Goal: Transaction & Acquisition: Purchase product/service

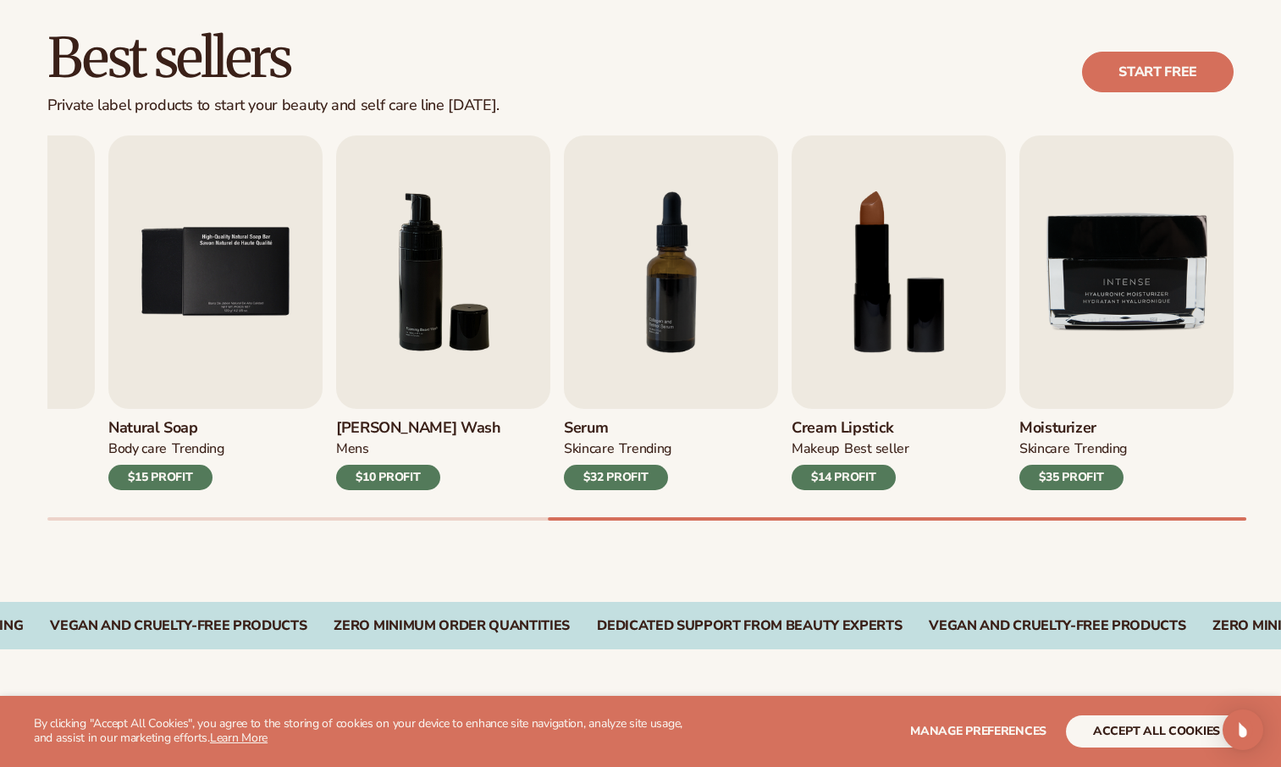
scroll to position [472, 0]
click at [1099, 726] on button "accept all cookies" at bounding box center [1156, 731] width 181 height 32
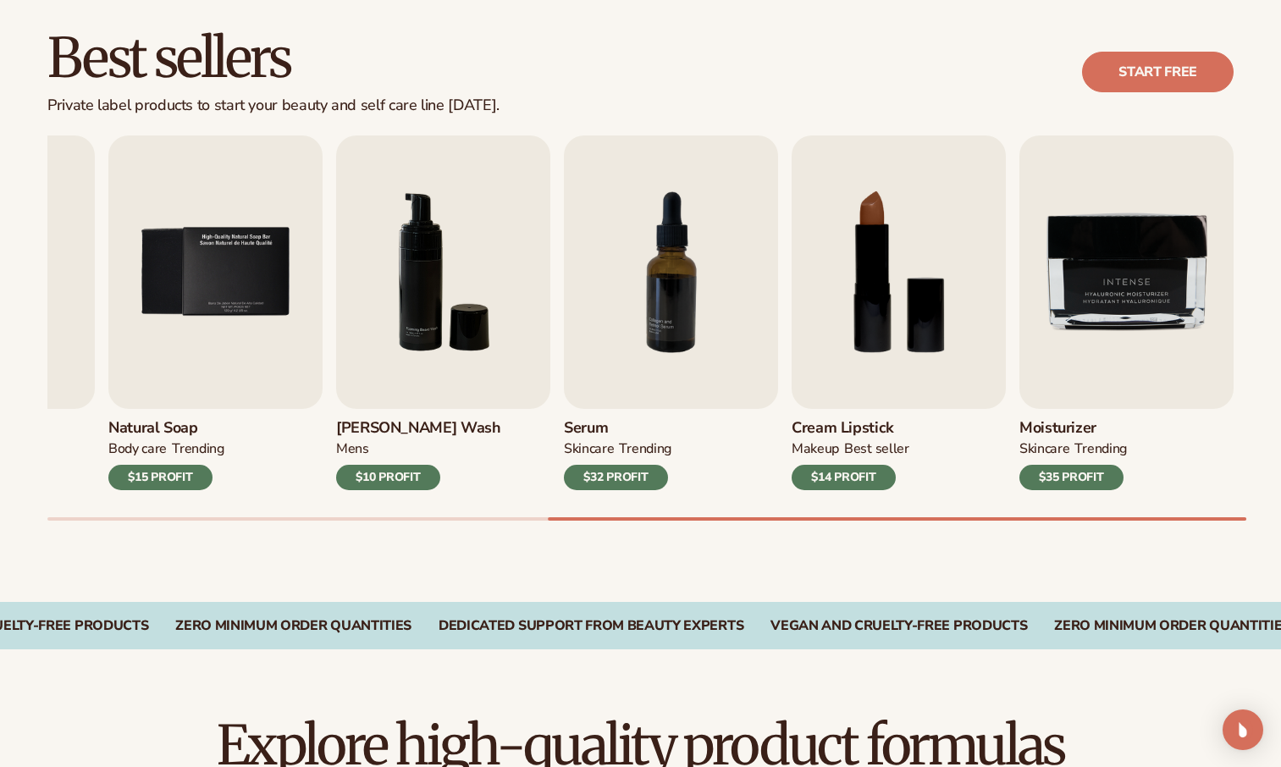
click at [897, 555] on div "Best sellers Private label products to start your beauty and self care line tod…" at bounding box center [640, 292] width 1281 height 620
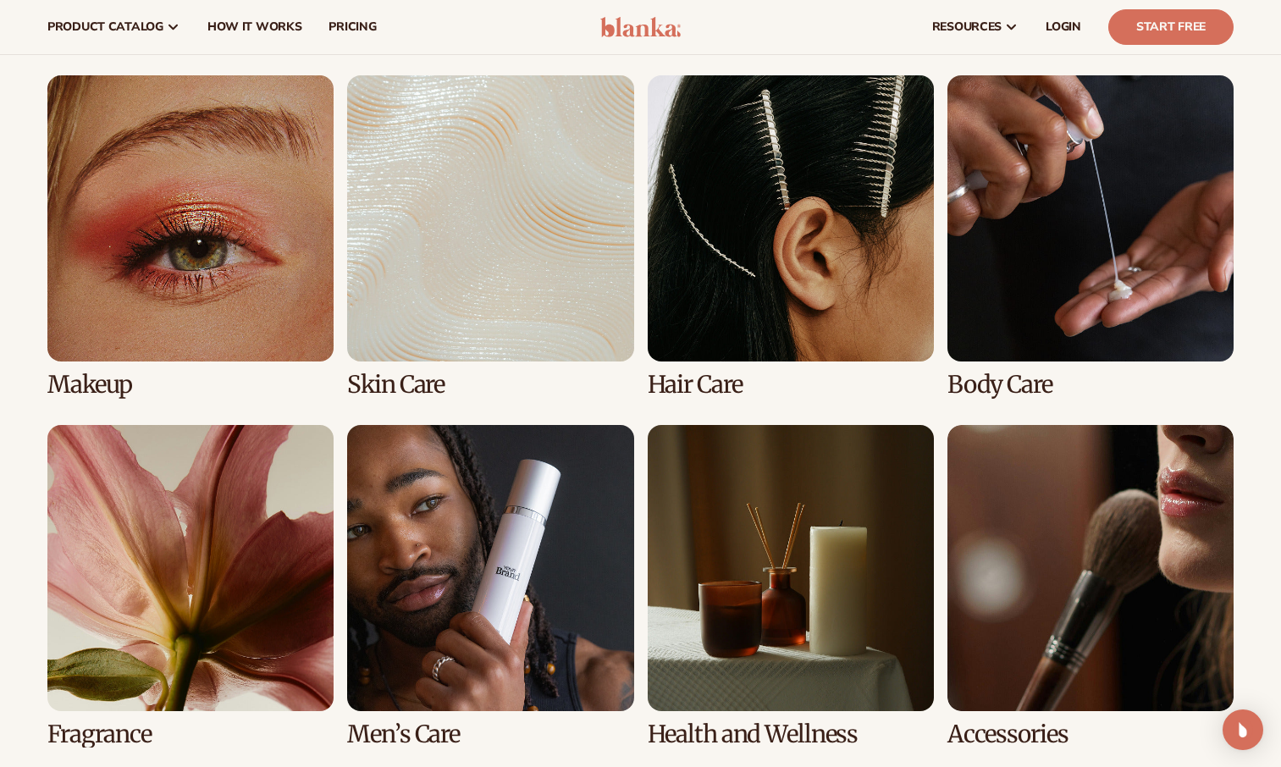
scroll to position [1198, 0]
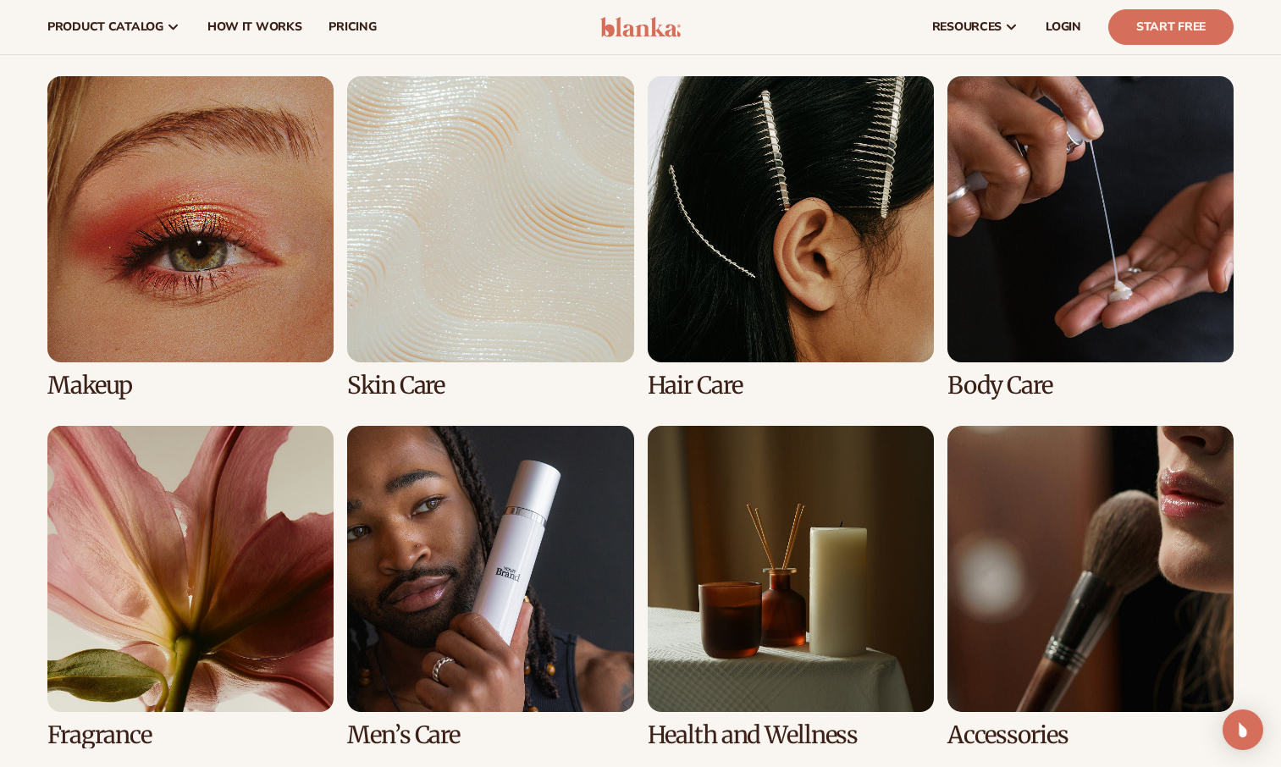
click at [443, 381] on link "2 / 8" at bounding box center [490, 237] width 286 height 322
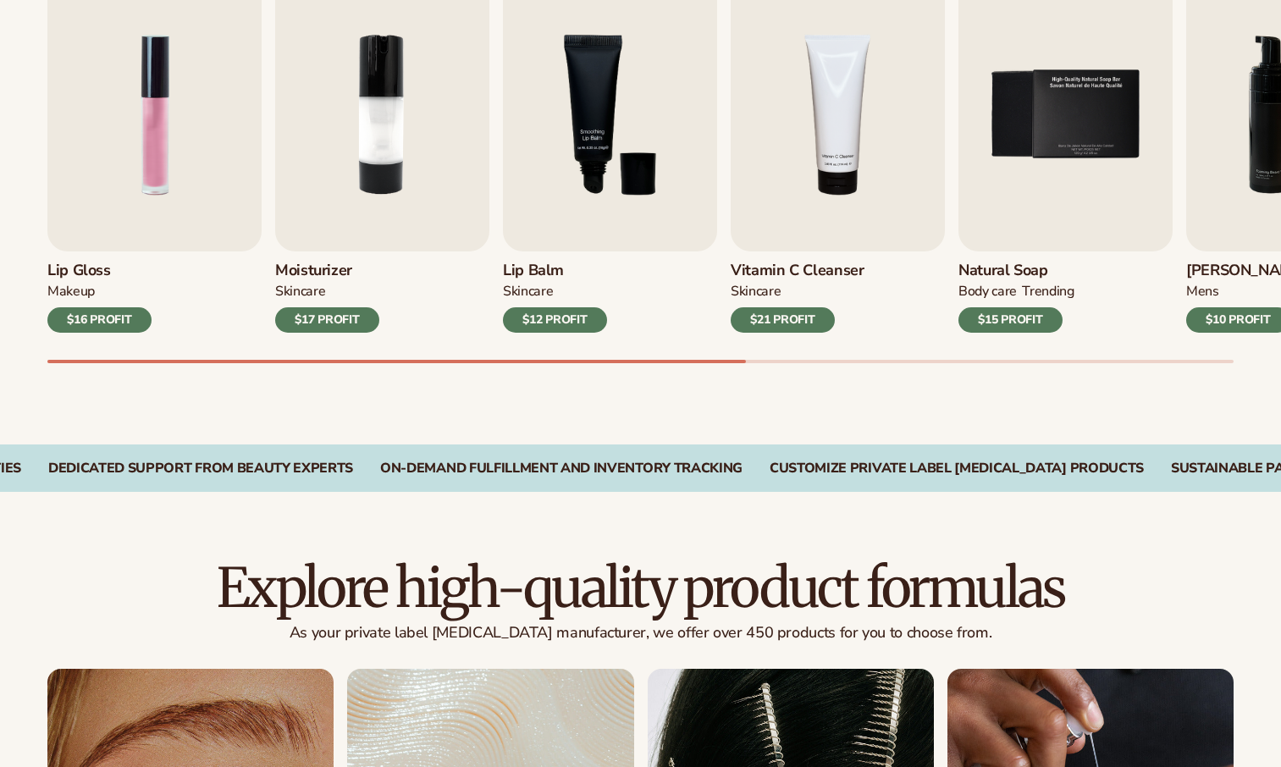
scroll to position [629, 0]
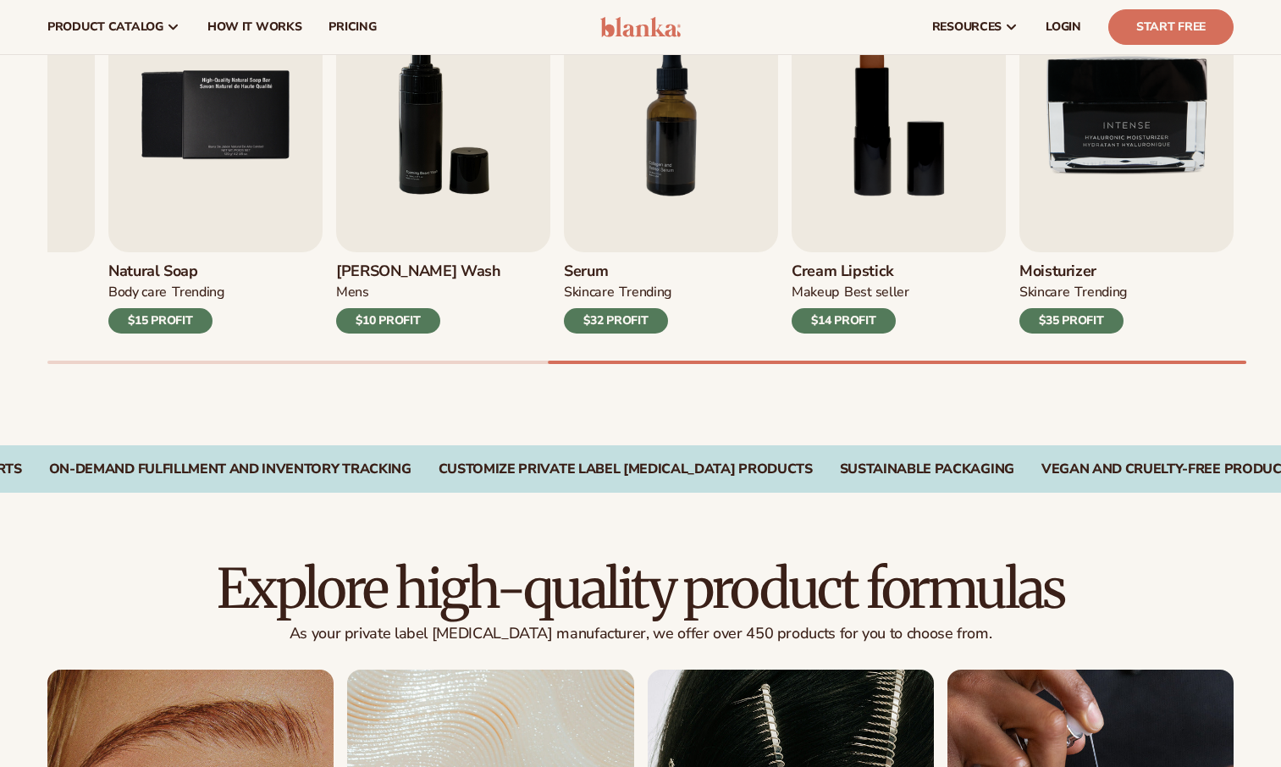
click at [1102, 237] on img "9 / 9" at bounding box center [1126, 115] width 214 height 273
click at [1072, 286] on div "SKINCARE TRENDING" at bounding box center [1072, 296] width 107 height 25
click at [1129, 250] on img "9 / 9" at bounding box center [1126, 115] width 214 height 273
click at [1154, 202] on img "9 / 9" at bounding box center [1126, 115] width 214 height 273
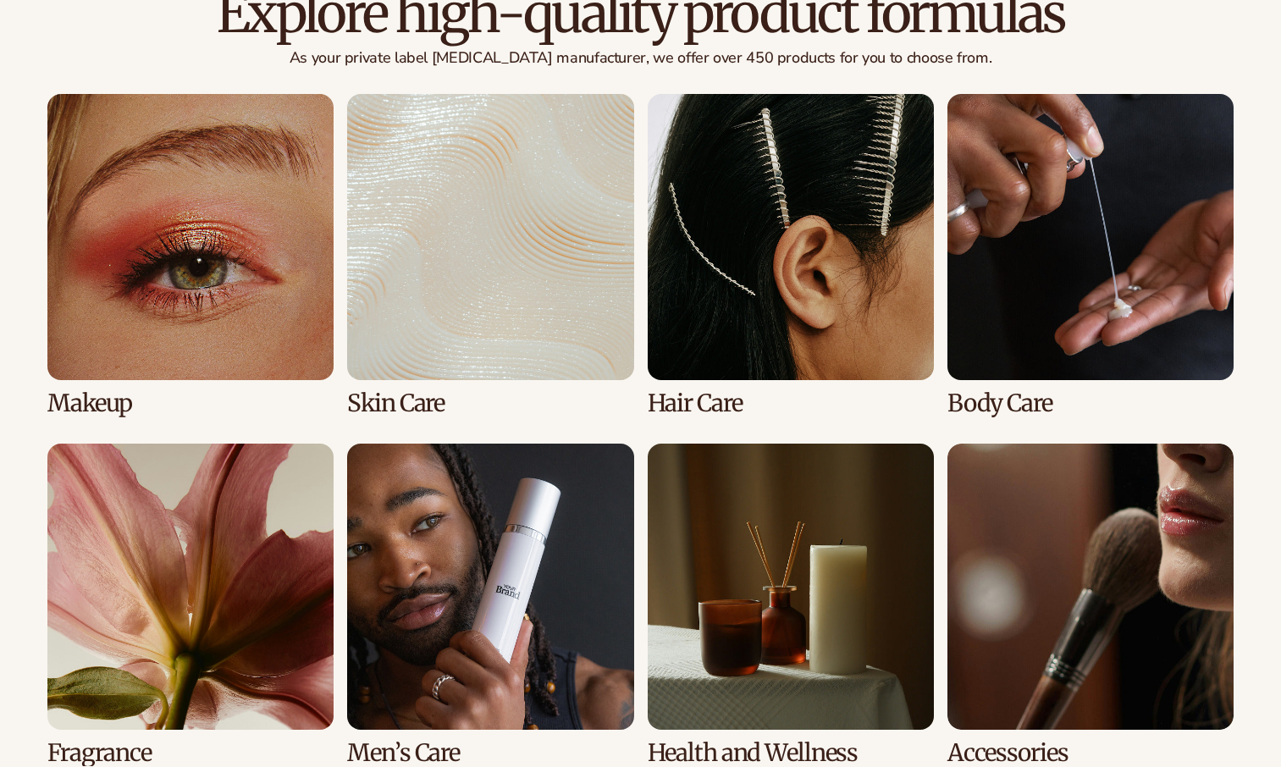
scroll to position [1205, 0]
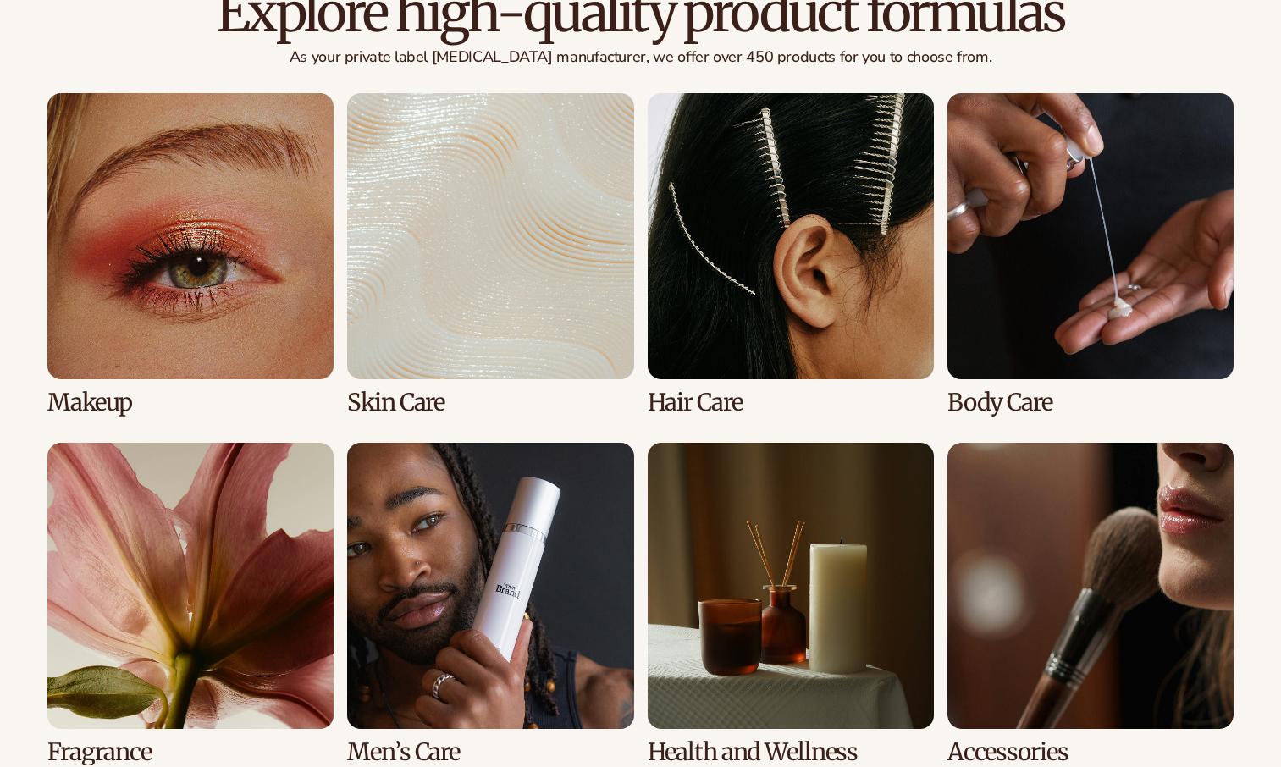
click at [74, 411] on link "1 / 8" at bounding box center [190, 254] width 286 height 322
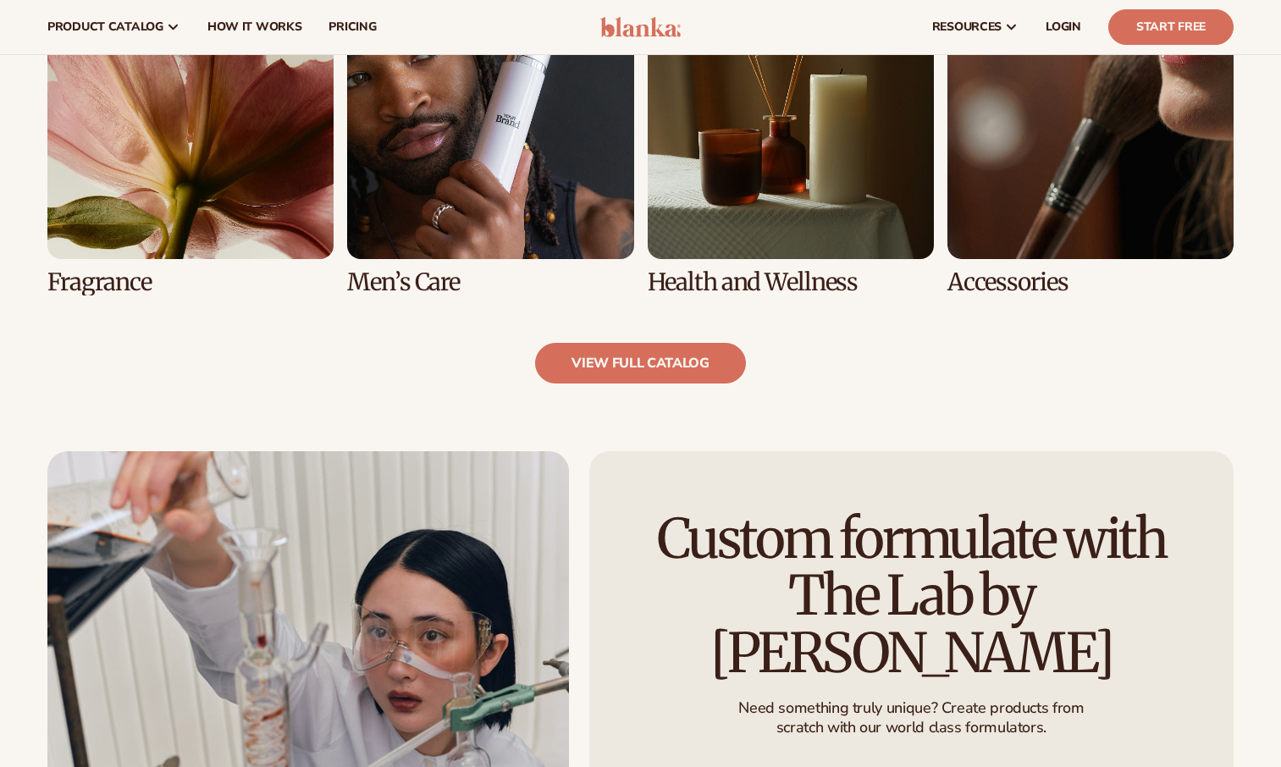
click at [106, 293] on link "5 / 8" at bounding box center [190, 134] width 286 height 322
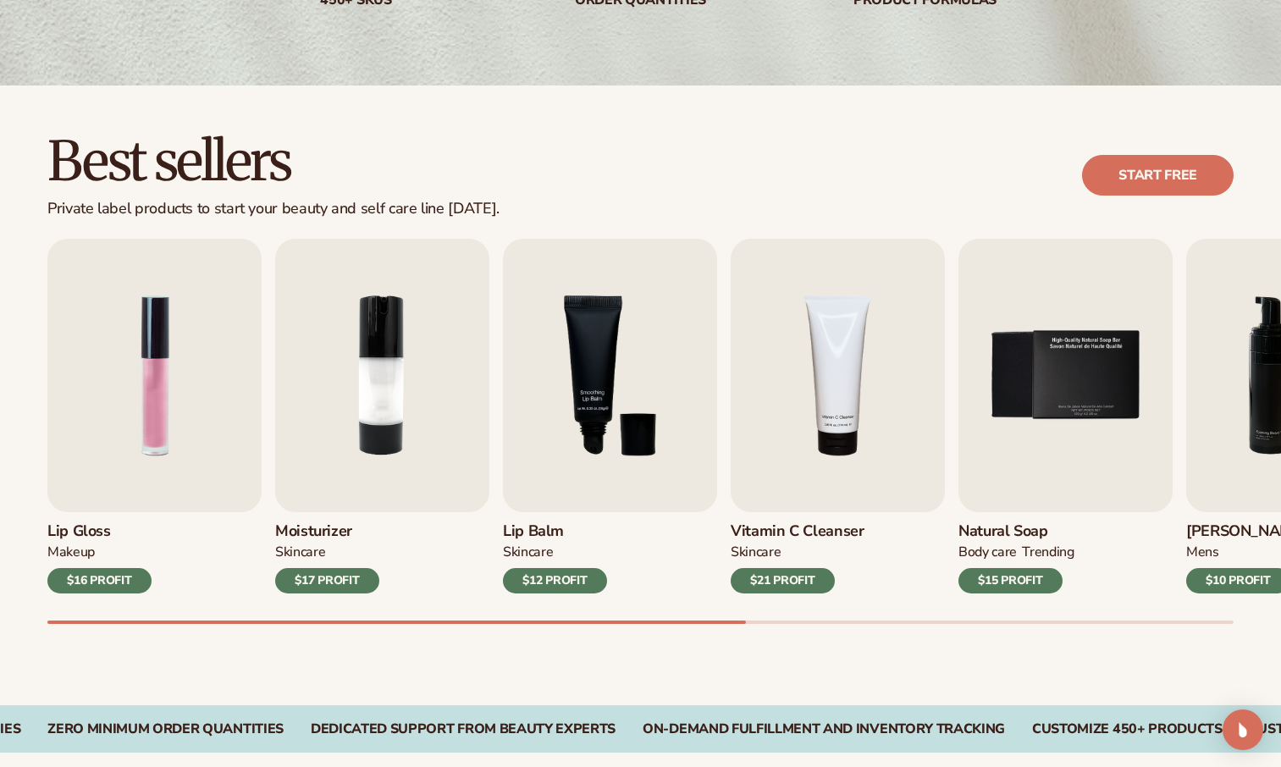
scroll to position [373, 0]
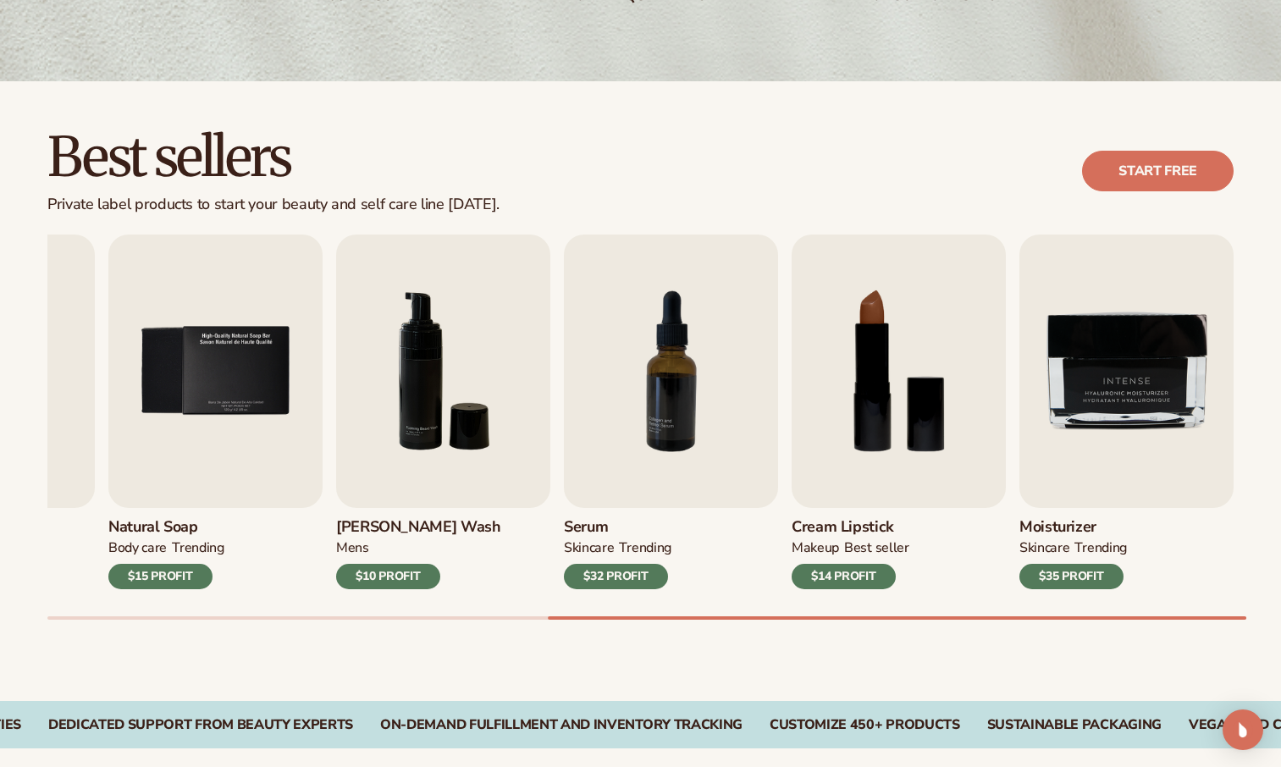
click at [1056, 501] on img "9 / 9" at bounding box center [1126, 370] width 214 height 273
click at [1134, 477] on img "9 / 9" at bounding box center [1126, 370] width 214 height 273
click at [1105, 492] on img "9 / 9" at bounding box center [1126, 370] width 214 height 273
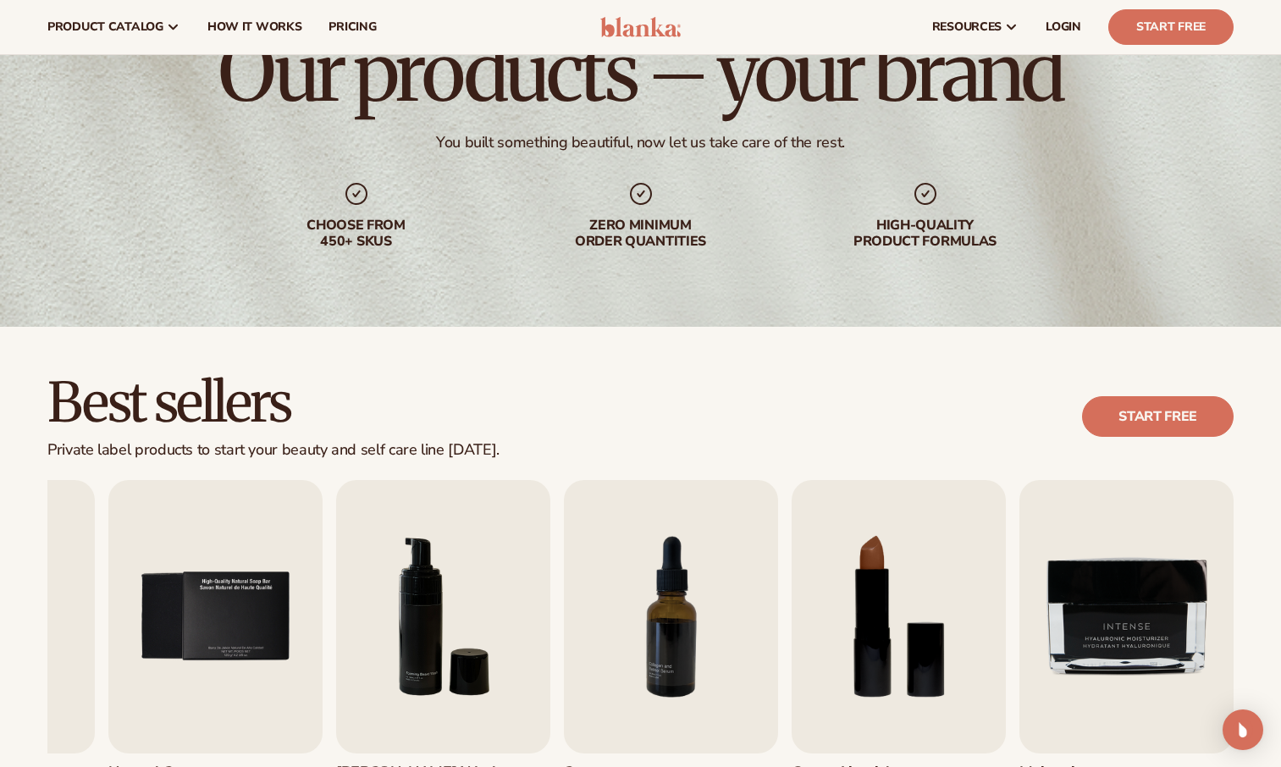
scroll to position [0, 0]
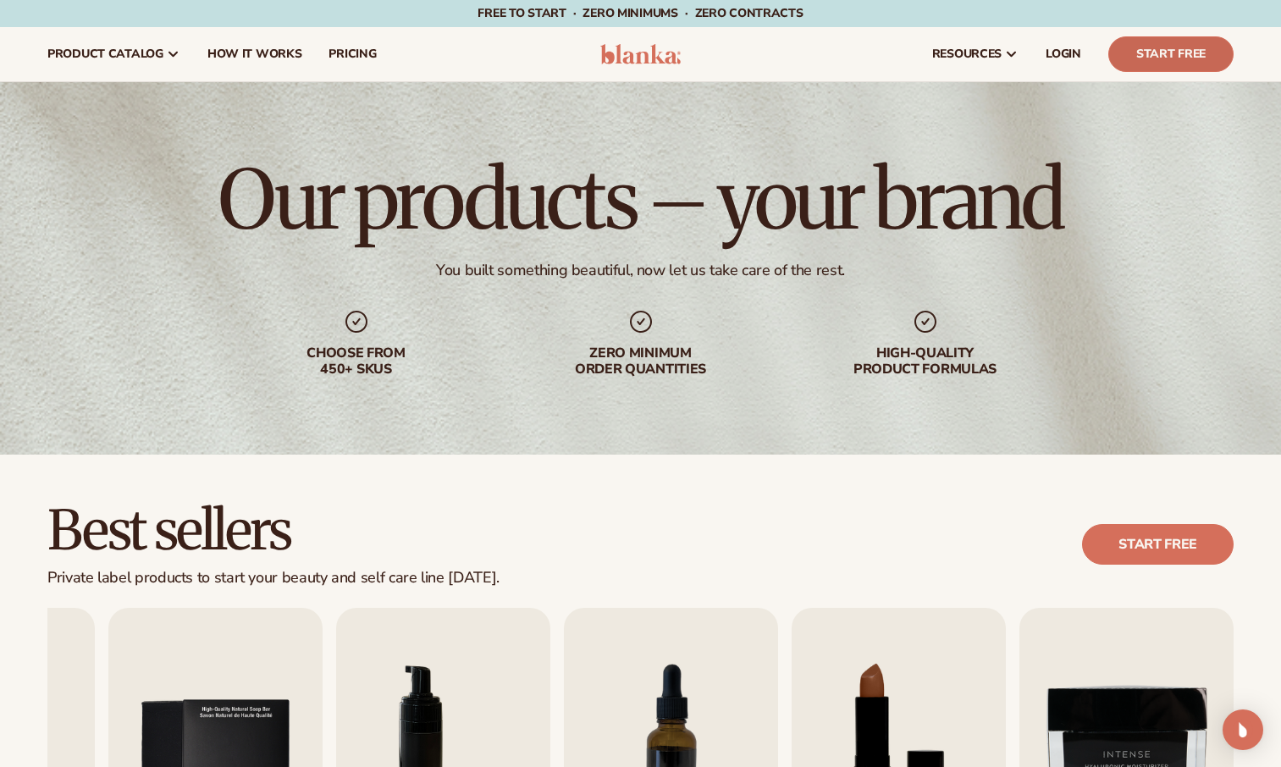
click at [1153, 60] on link "Start Free" at bounding box center [1170, 54] width 125 height 36
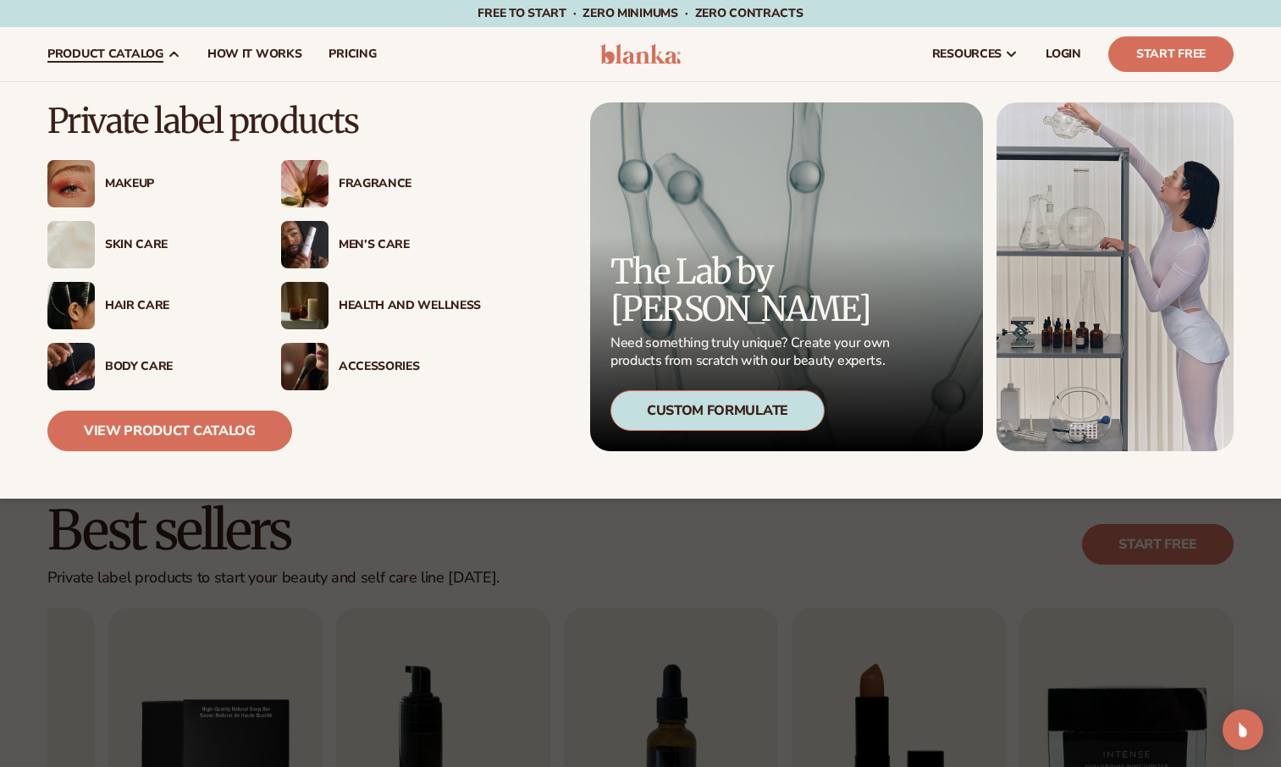
click at [136, 252] on div "Skin Care" at bounding box center [147, 244] width 200 height 47
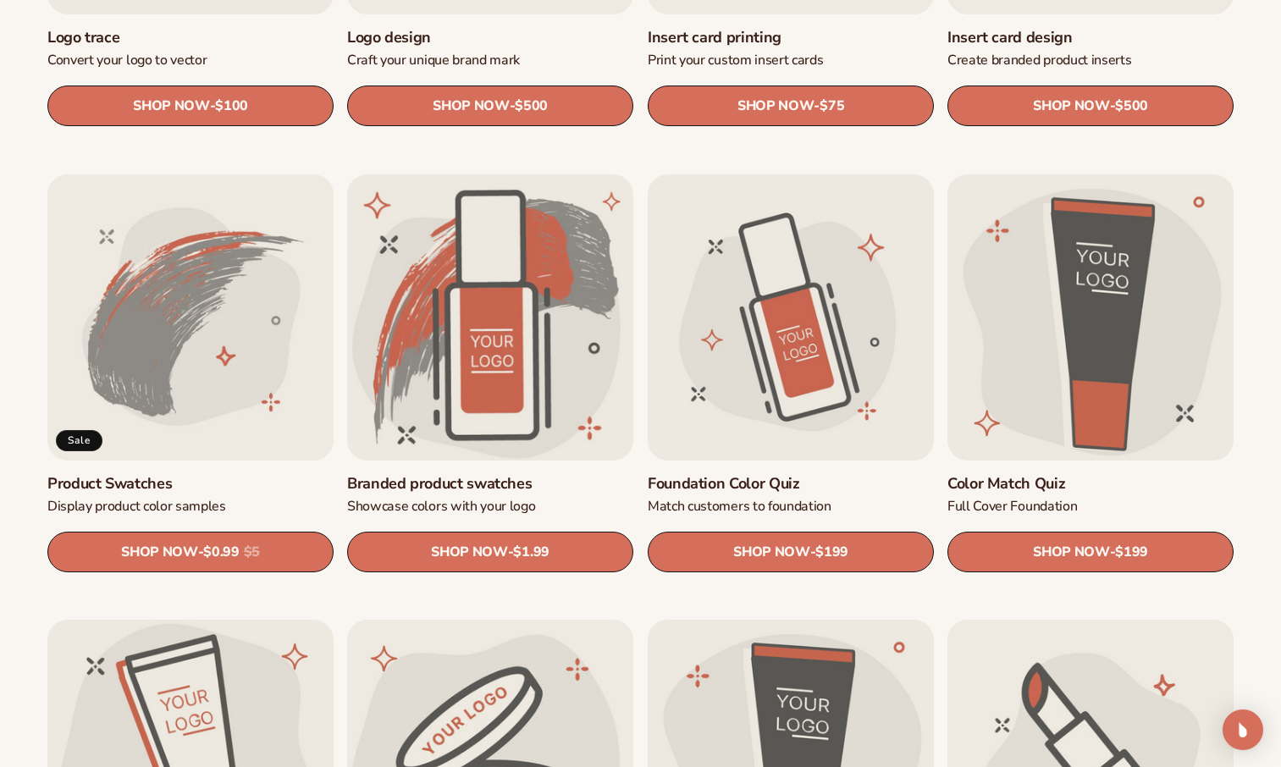
scroll to position [923, 0]
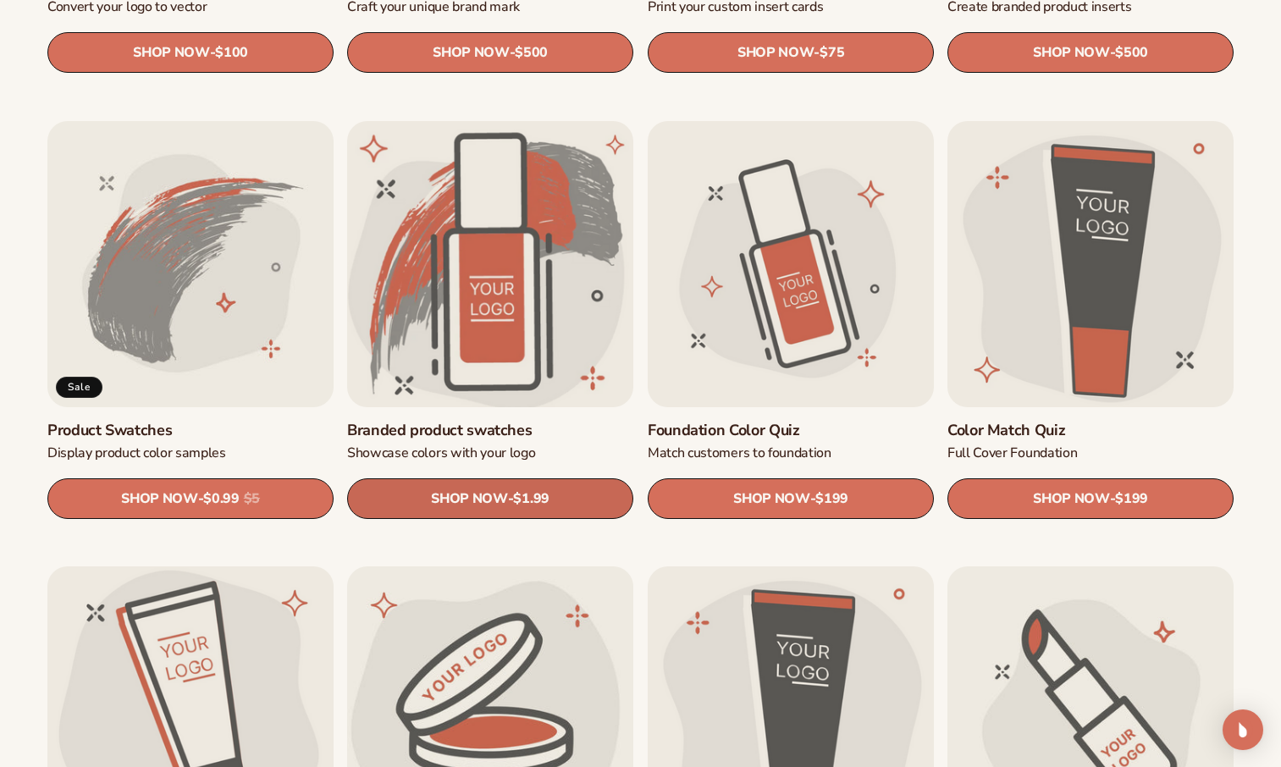
click at [495, 482] on link "SHOP NOW - Regular price $1.99 Sale price $1.99 Regular price Unit price / per" at bounding box center [490, 498] width 286 height 41
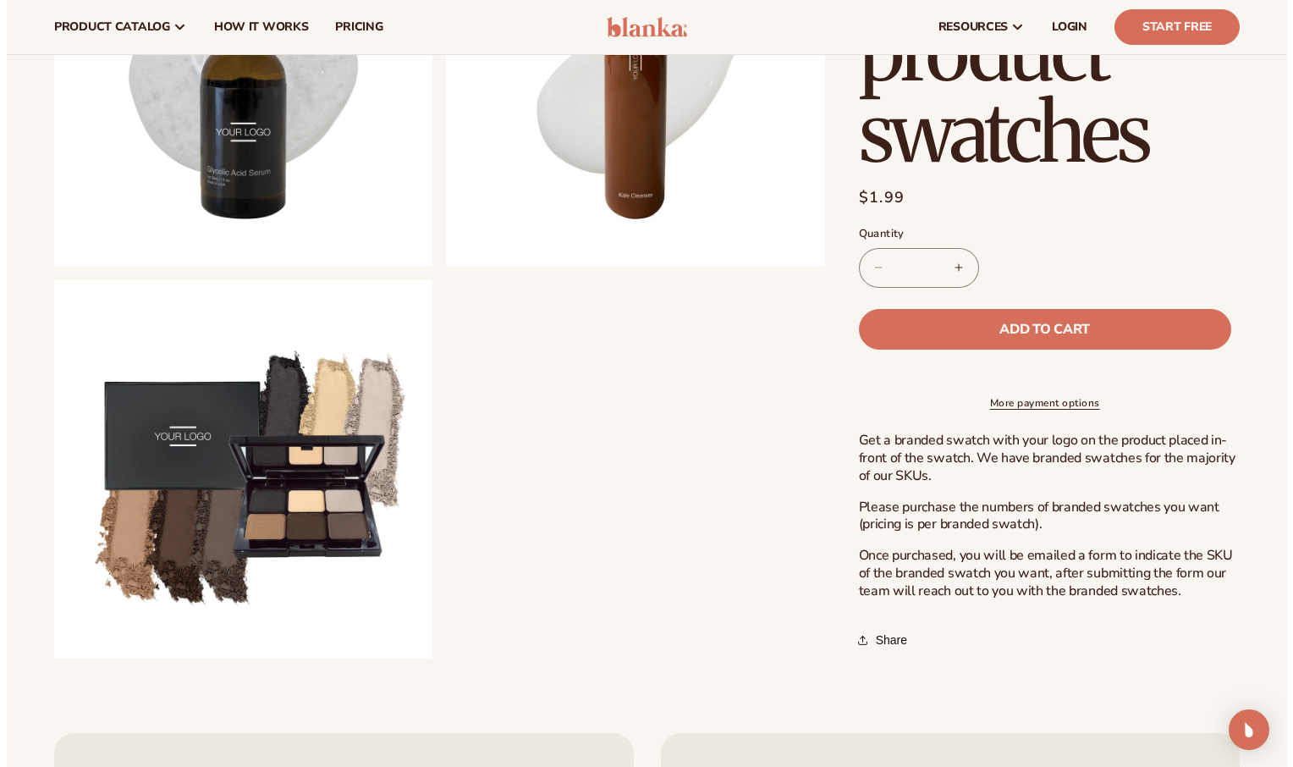
scroll to position [1265, 0]
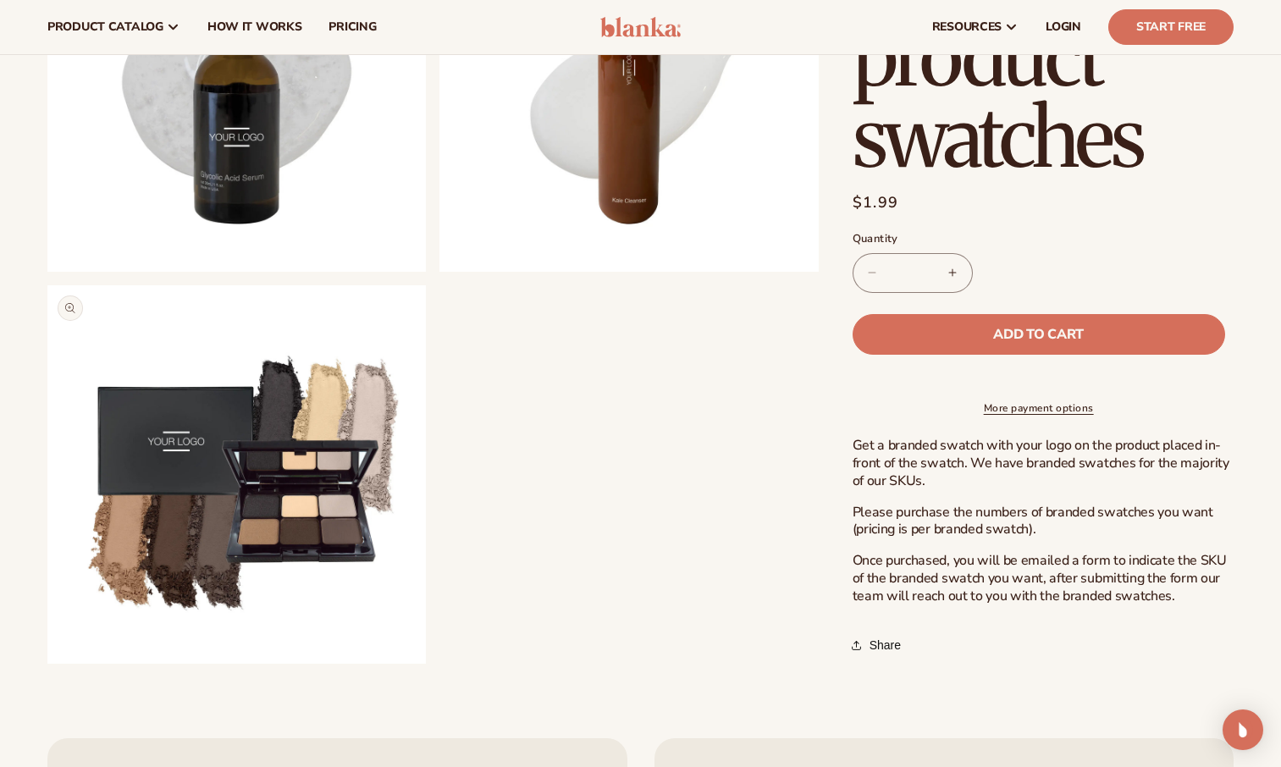
click at [47, 664] on button "Open media 6 in modal" at bounding box center [47, 664] width 0 height 0
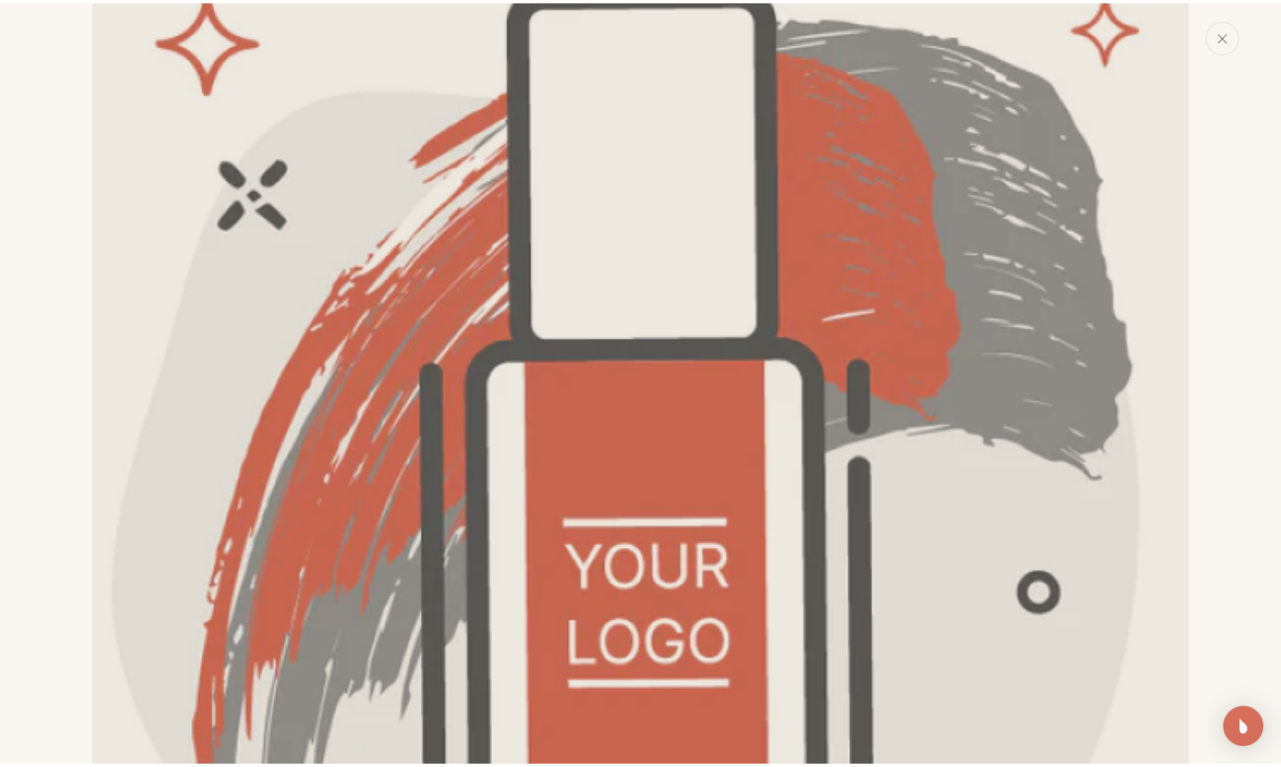
scroll to position [96, 0]
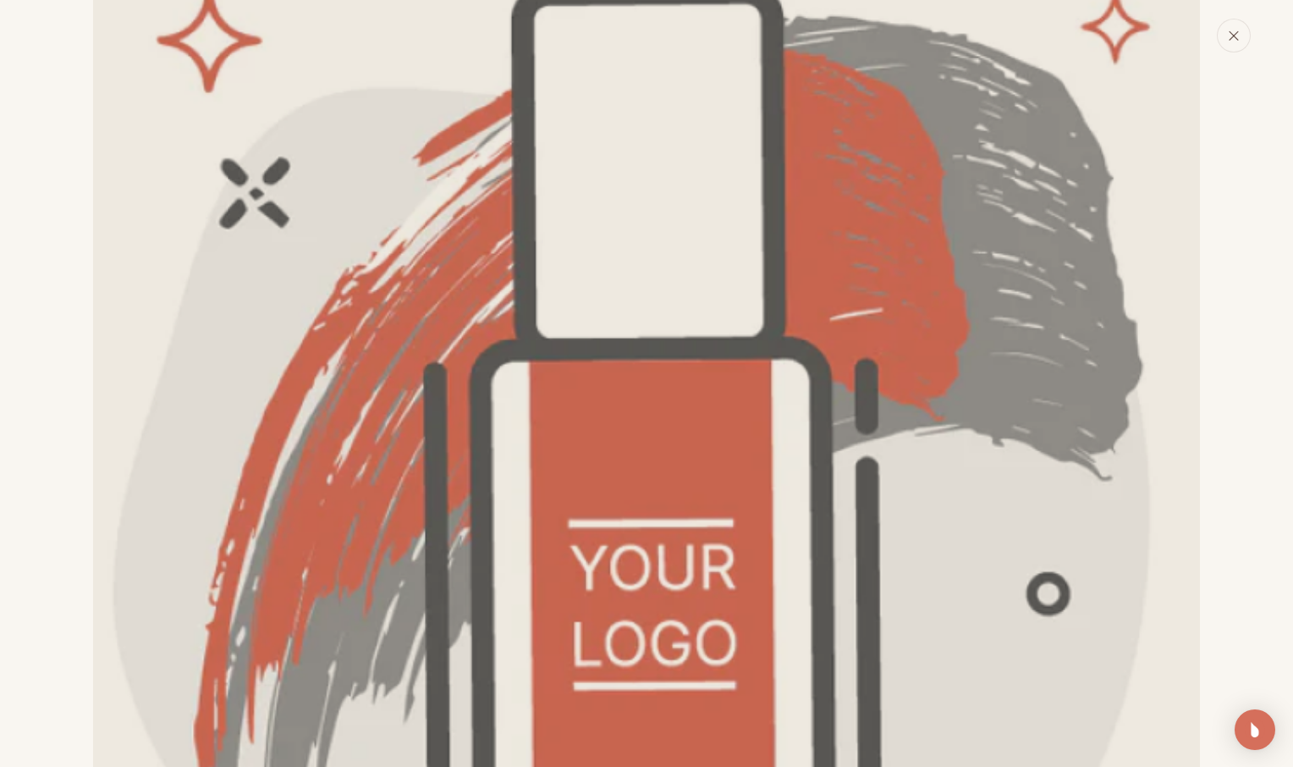
click at [1238, 39] on icon "Close" at bounding box center [1234, 36] width 12 height 12
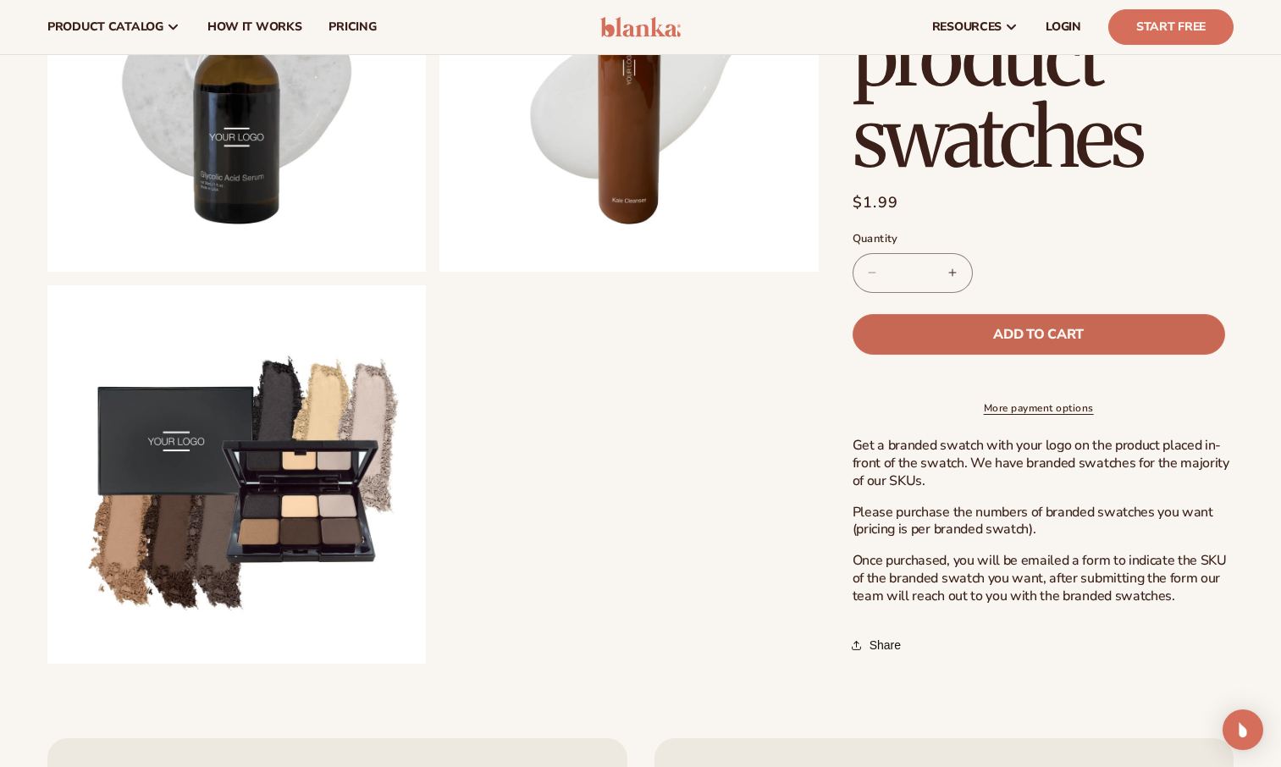
click at [952, 320] on button "Add to cart" at bounding box center [1038, 334] width 372 height 41
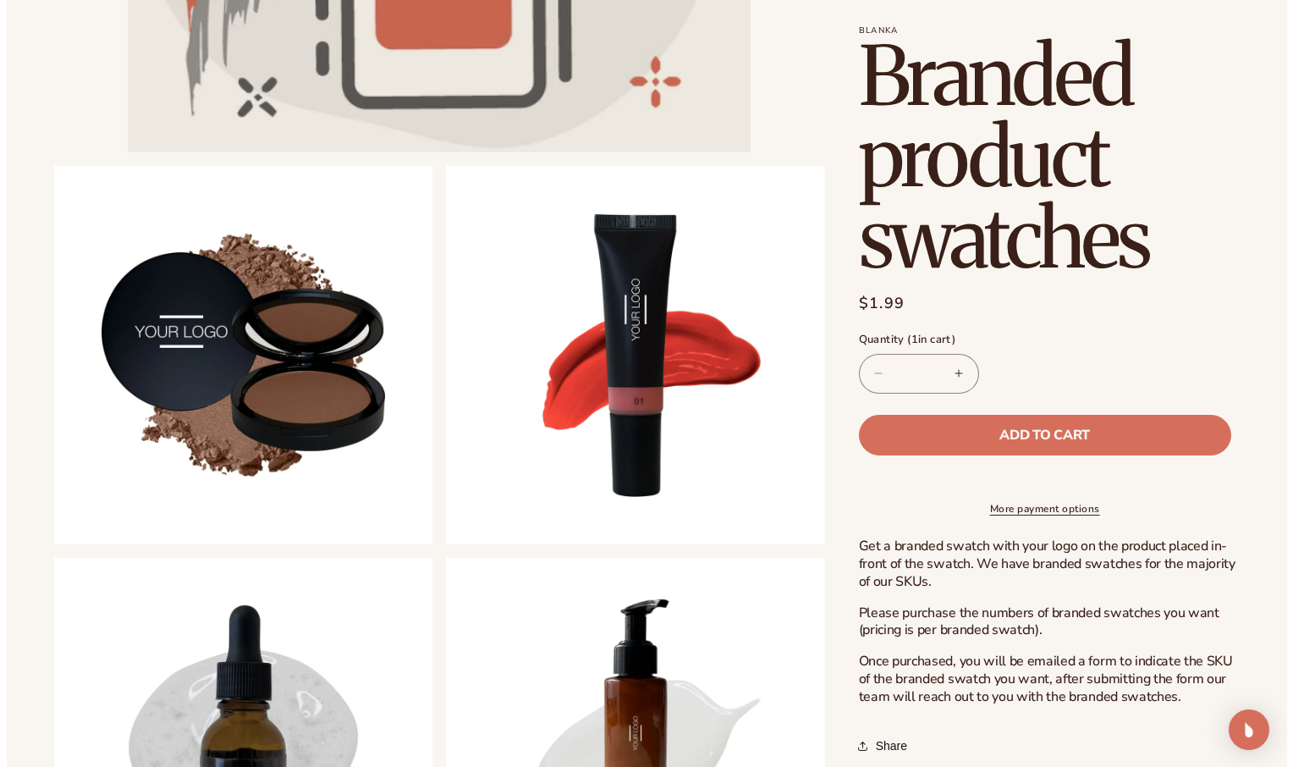
scroll to position [594, 0]
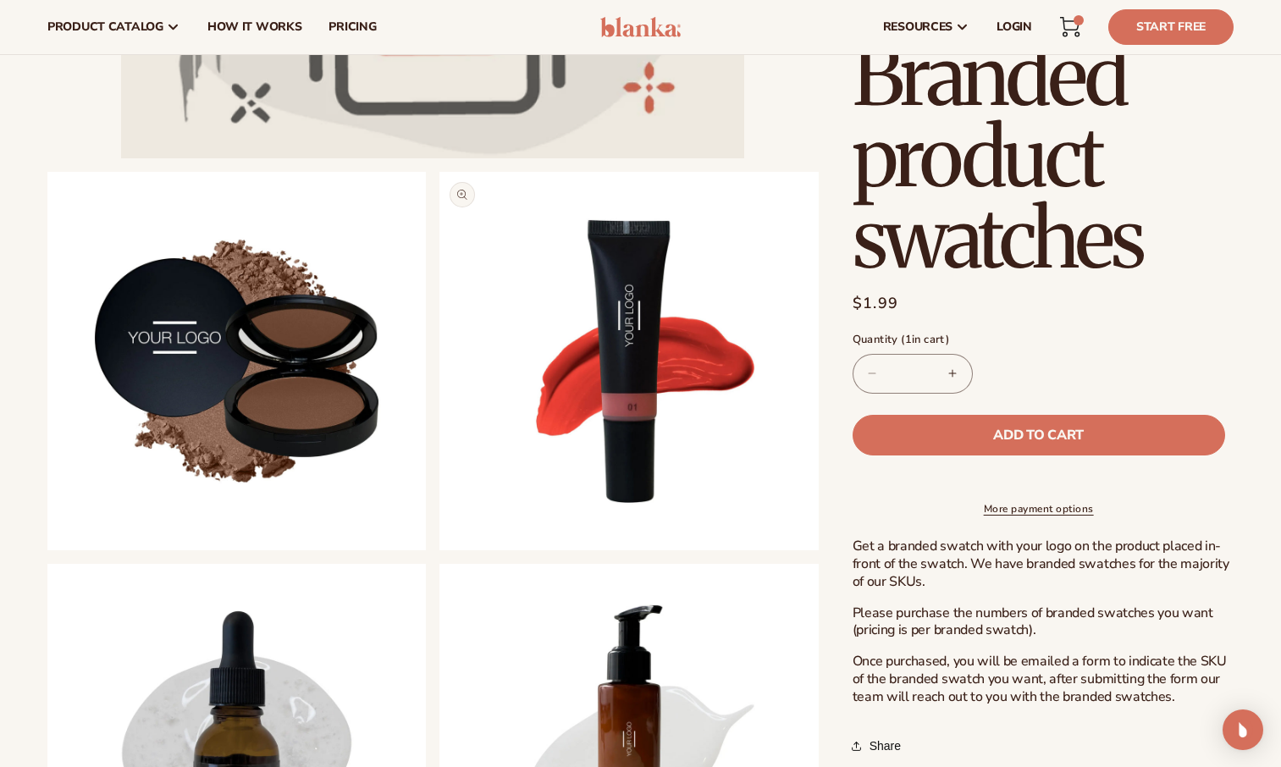
click at [439, 550] on button "Open media 3 in modal" at bounding box center [439, 550] width 0 height 0
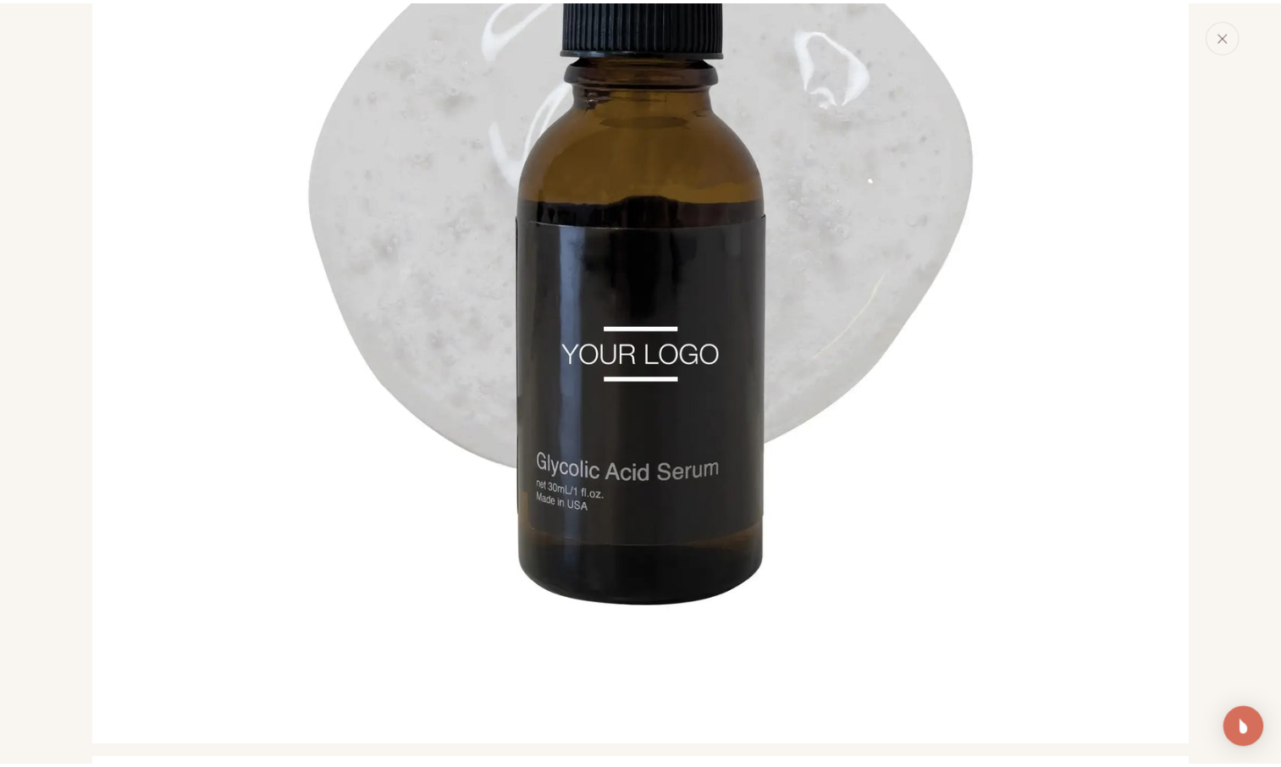
scroll to position [3766, 0]
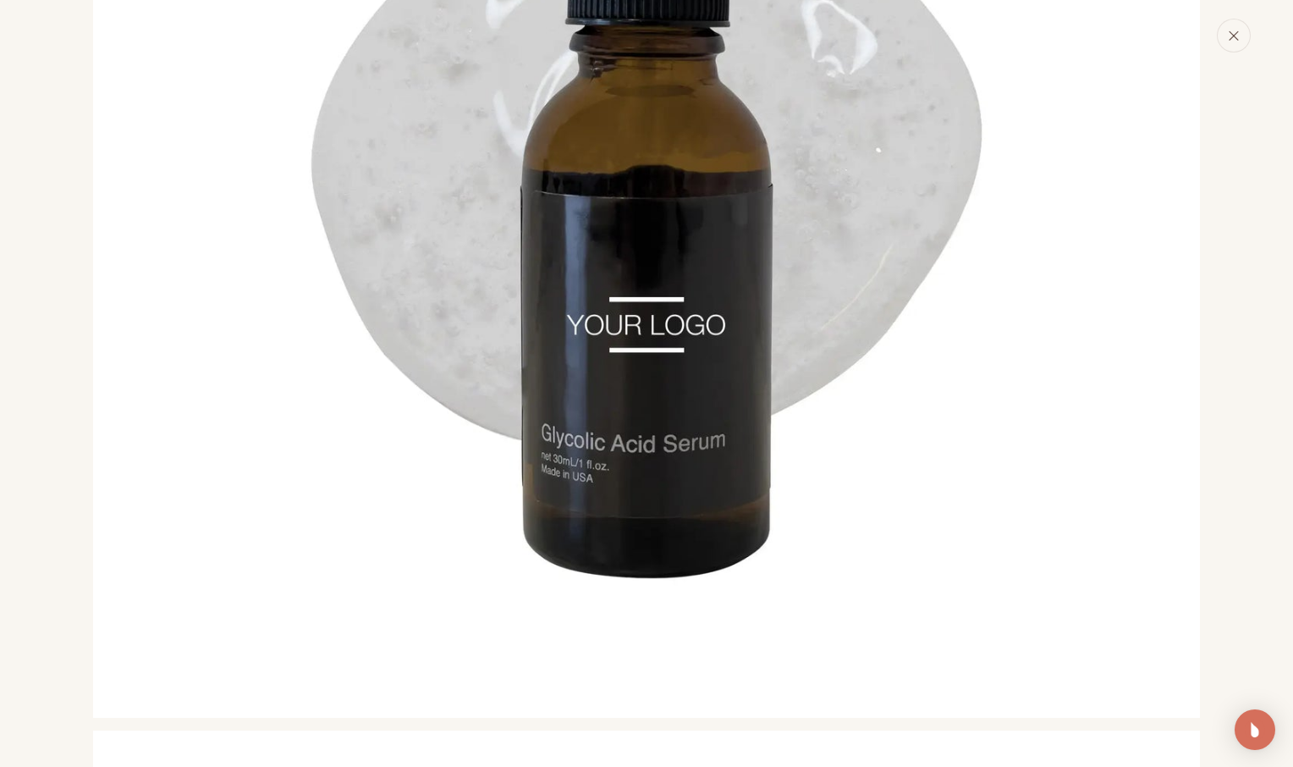
click at [1235, 47] on button "Close" at bounding box center [1234, 36] width 34 height 34
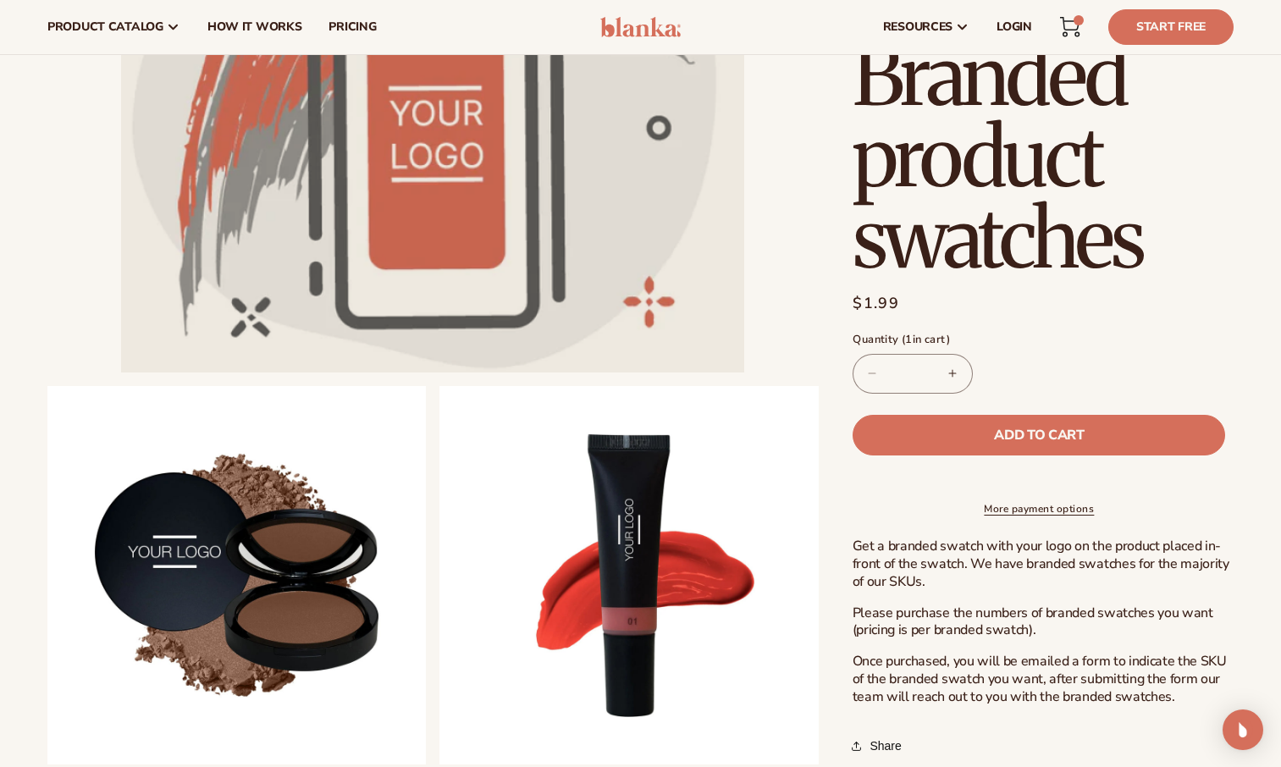
scroll to position [0, 0]
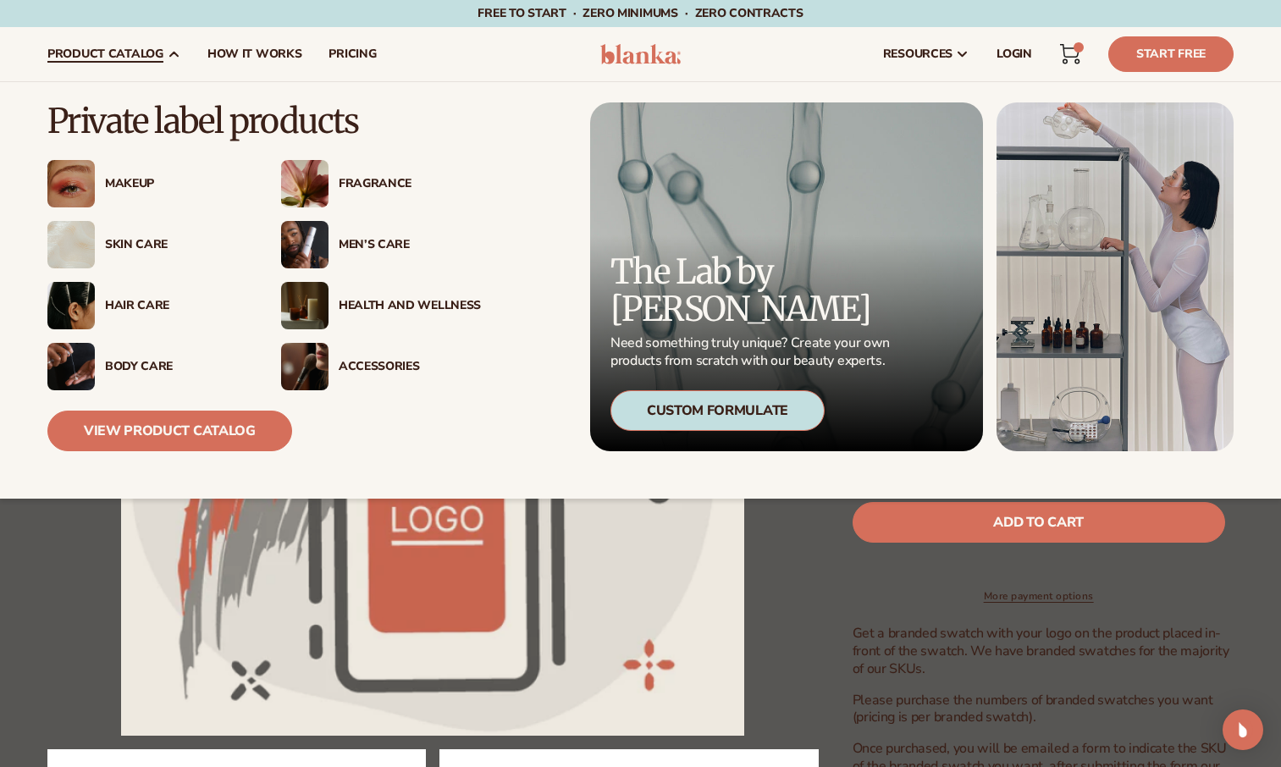
click at [132, 256] on div "Skin Care" at bounding box center [147, 244] width 200 height 47
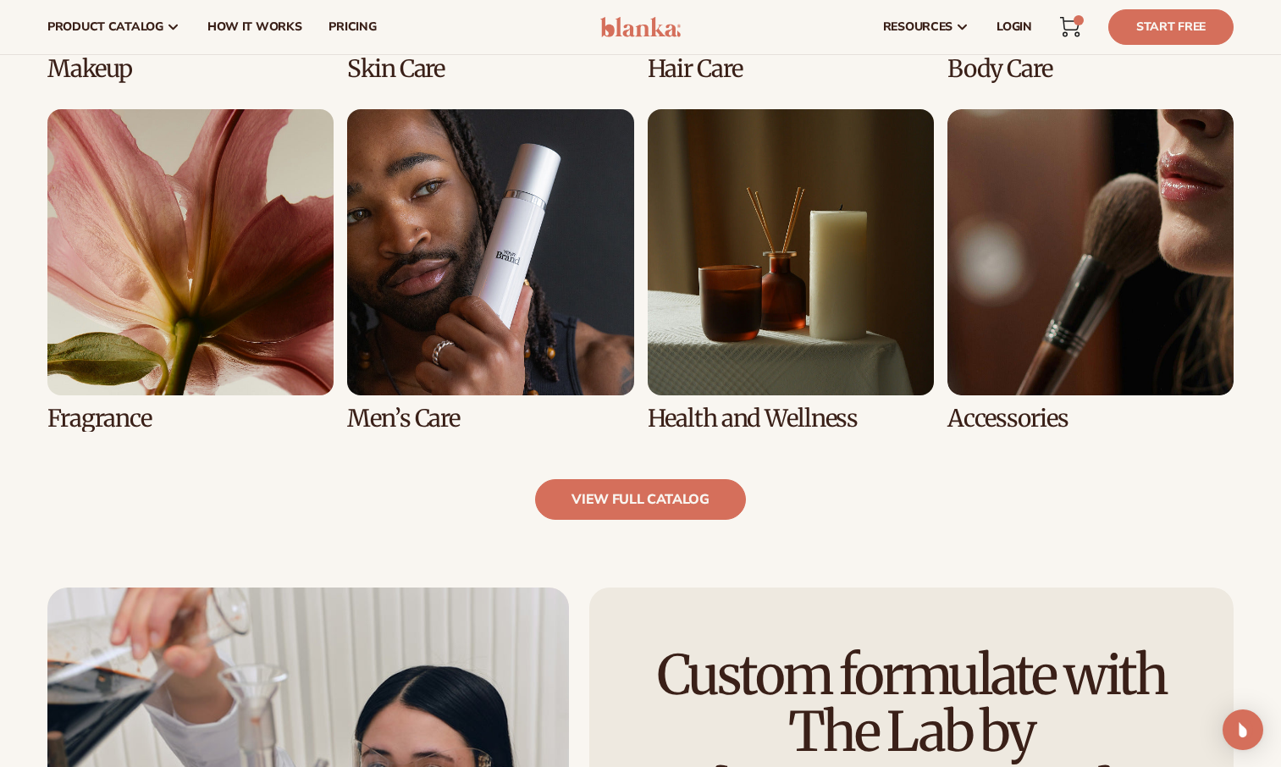
scroll to position [1513, 0]
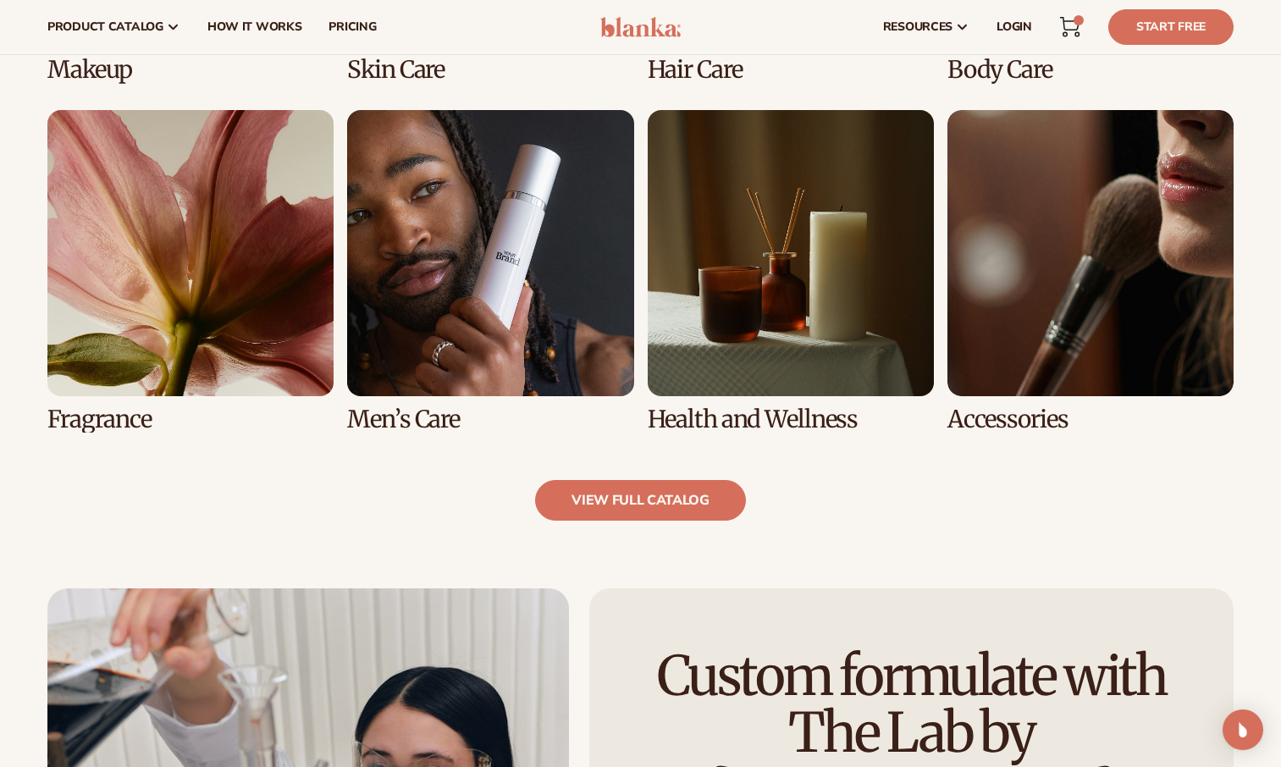
click at [111, 390] on link "5 / 8" at bounding box center [190, 271] width 286 height 322
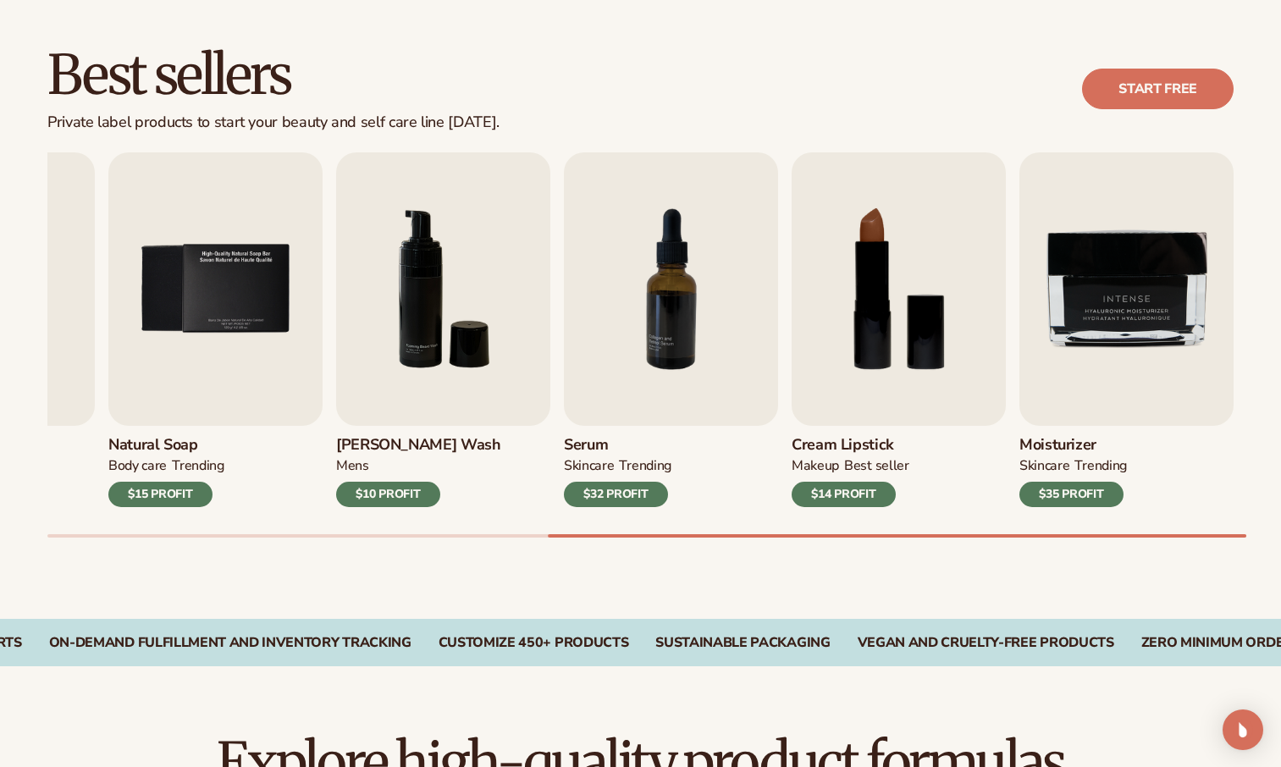
scroll to position [489, 0]
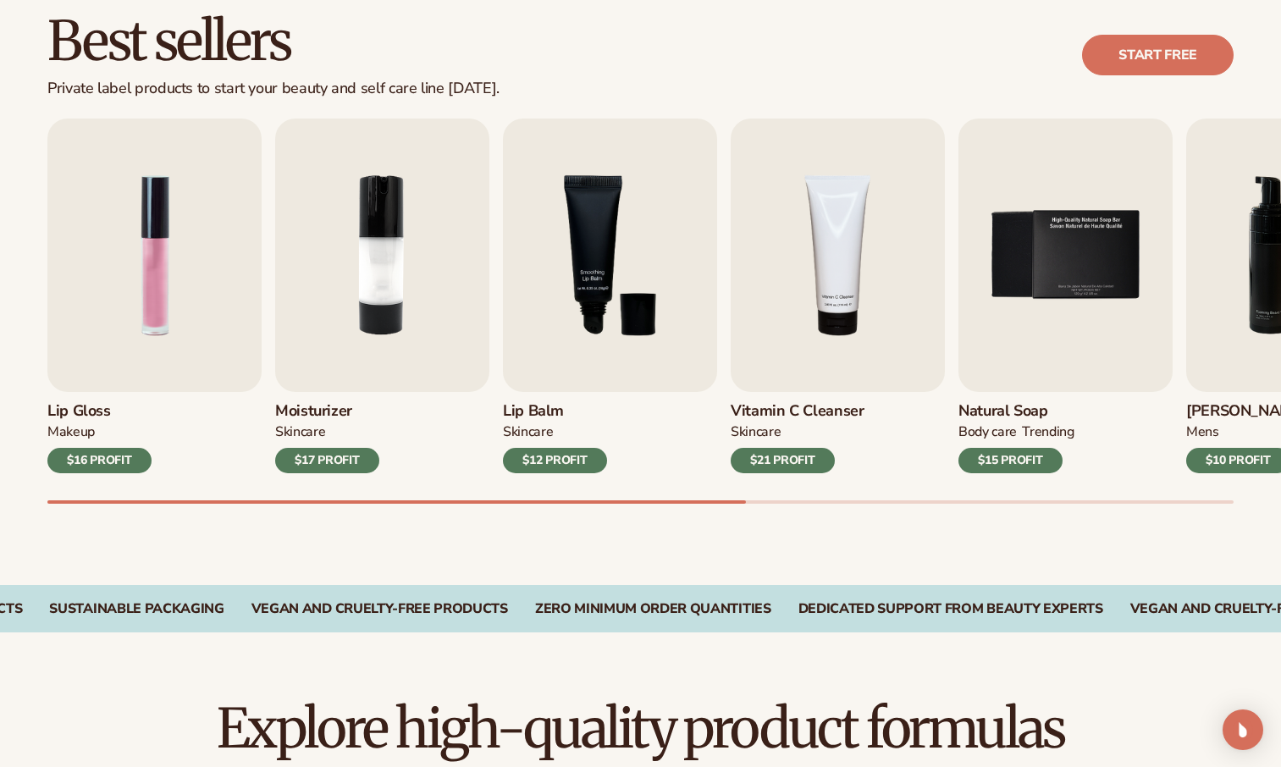
click at [316, 405] on h3 "Moisturizer" at bounding box center [327, 411] width 104 height 19
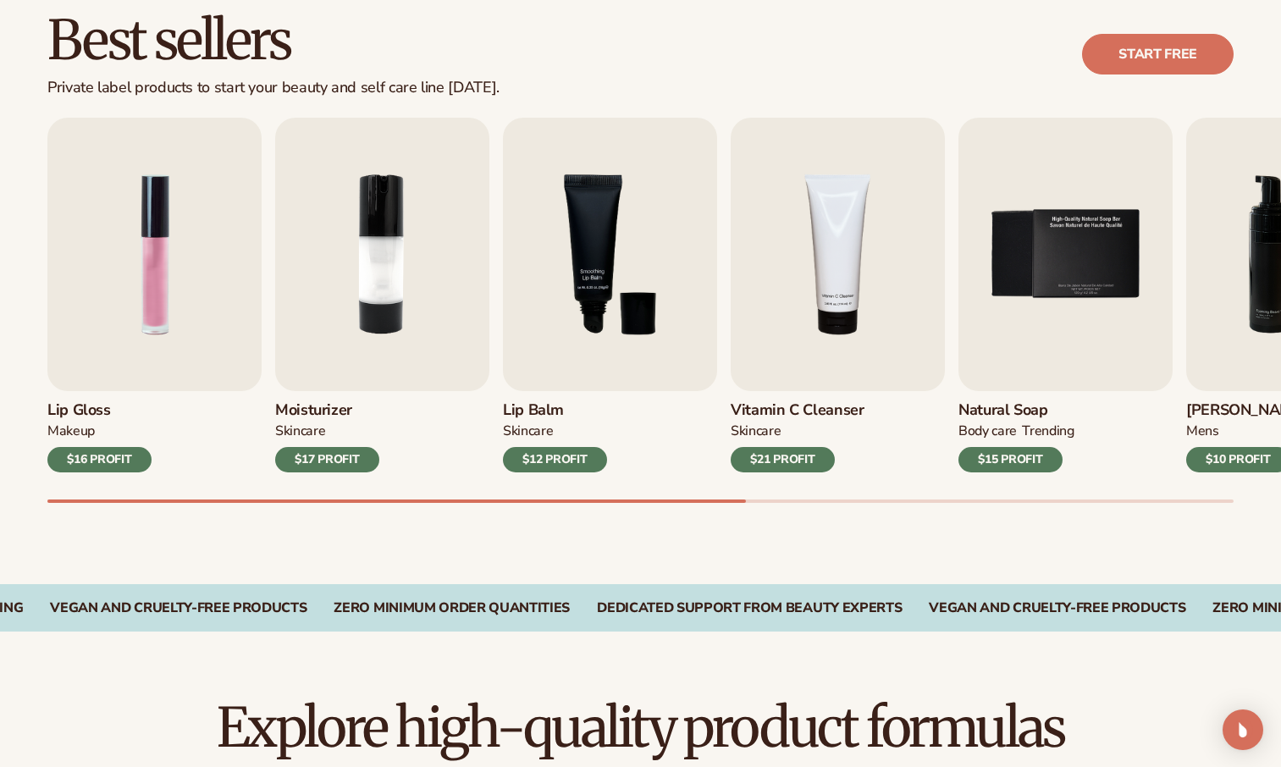
click at [317, 420] on div "Moisturizer SKINCARE $17 PROFIT" at bounding box center [382, 431] width 214 height 81
click at [321, 412] on h3 "Moisturizer" at bounding box center [327, 410] width 104 height 19
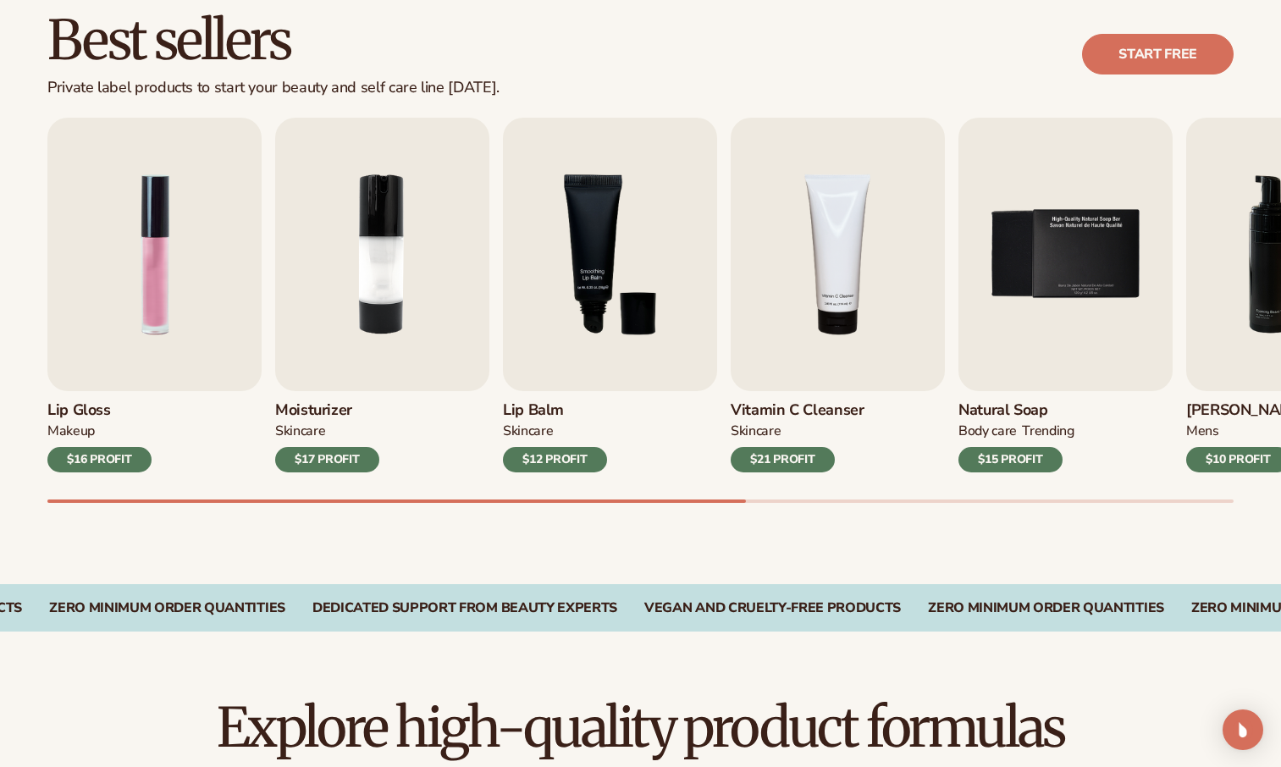
click at [321, 412] on h3 "Moisturizer" at bounding box center [327, 410] width 104 height 19
click at [1203, 70] on link "Start free" at bounding box center [1158, 54] width 152 height 41
click at [550, 443] on div "SKINCARE" at bounding box center [555, 434] width 104 height 25
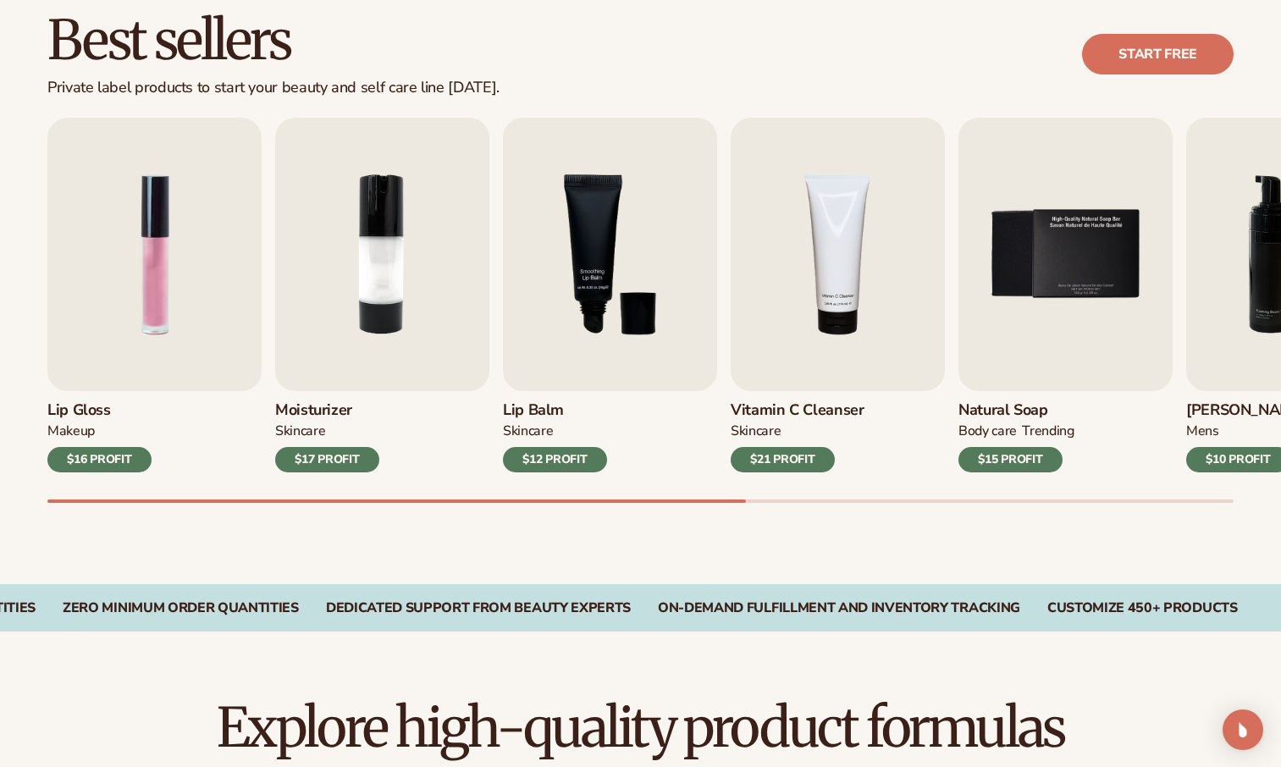
click at [550, 443] on div "SKINCARE" at bounding box center [555, 434] width 104 height 25
click at [765, 425] on div "Skincare" at bounding box center [755, 431] width 50 height 18
click at [1150, 52] on link "Start free" at bounding box center [1158, 54] width 152 height 41
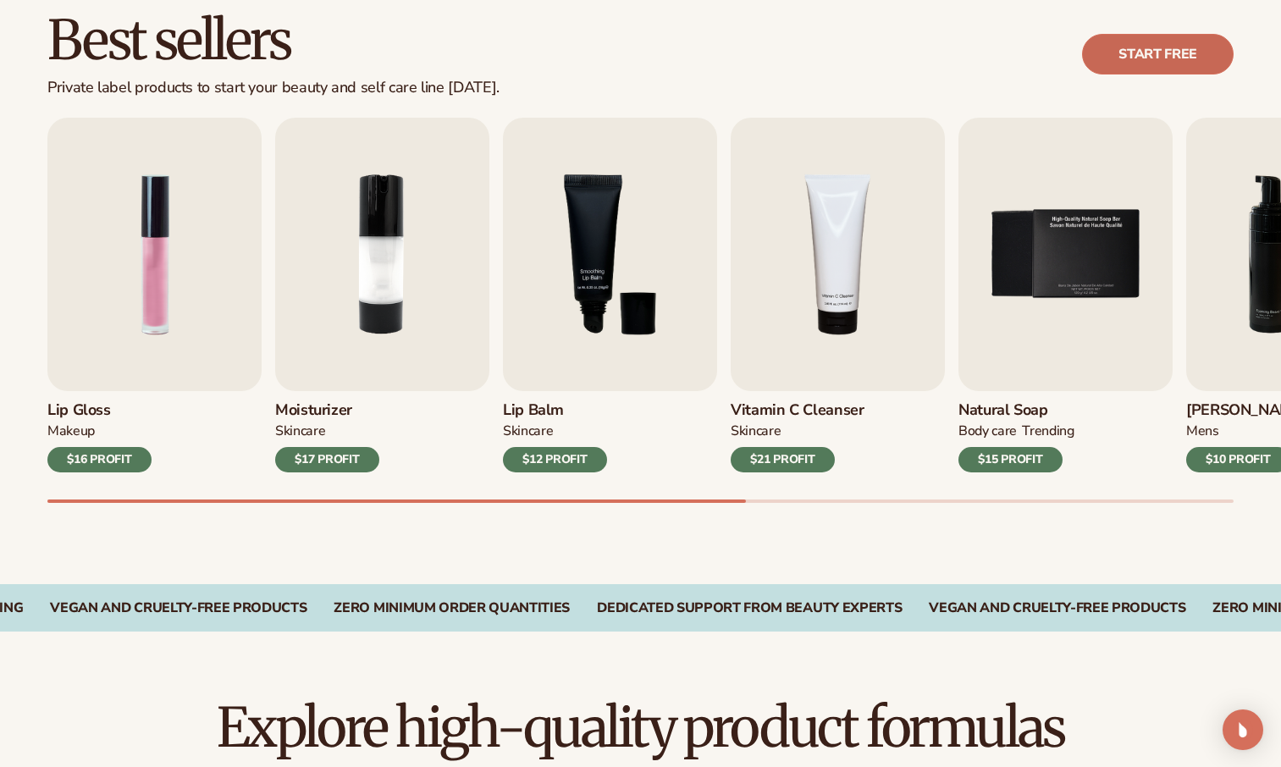
click at [1127, 58] on link "Start free" at bounding box center [1158, 54] width 152 height 41
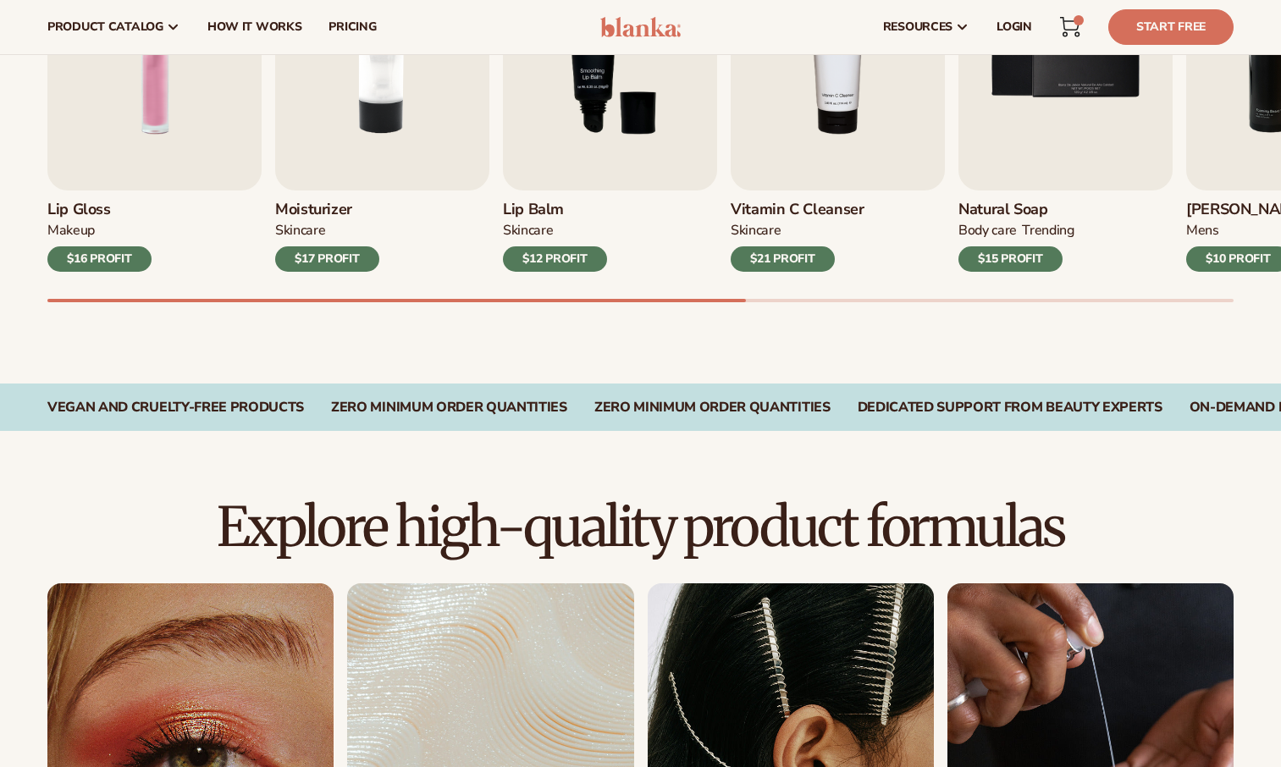
scroll to position [690, 0]
click at [361, 207] on h3 "Moisturizer" at bounding box center [327, 210] width 104 height 19
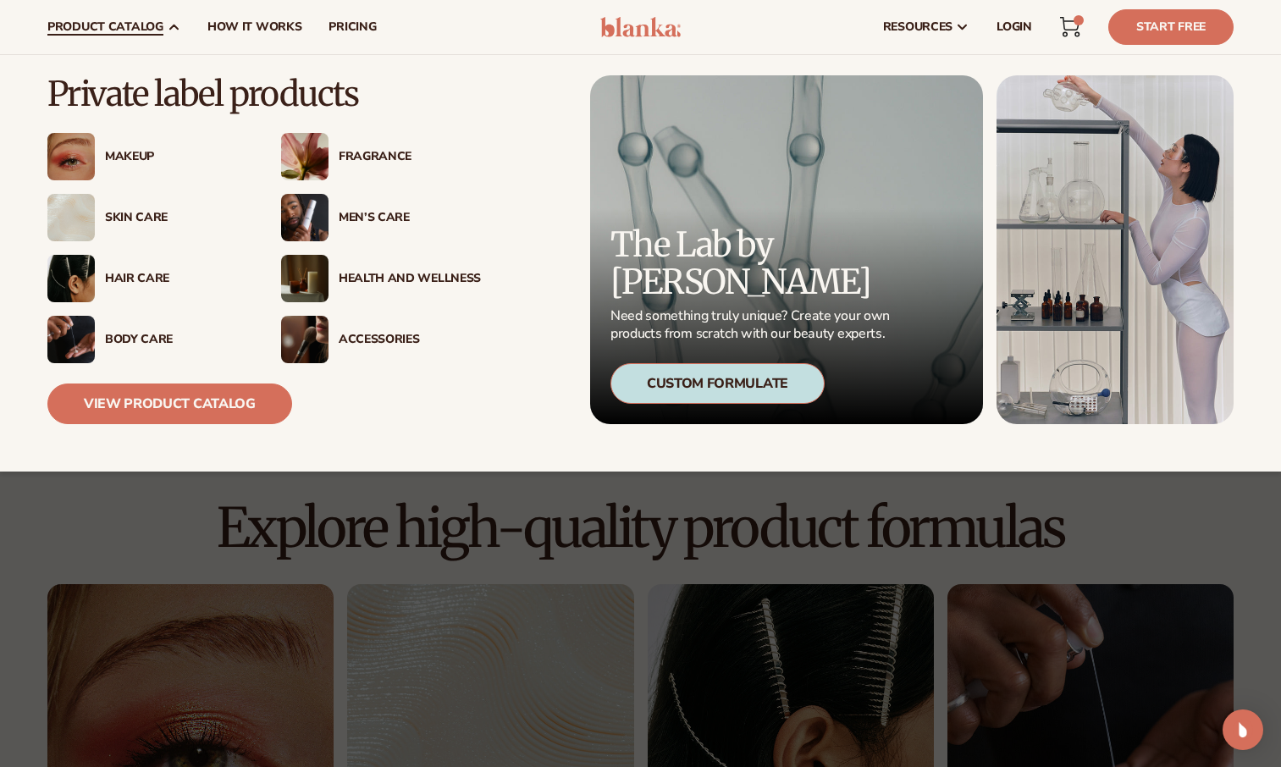
click at [126, 29] on span "product catalog" at bounding box center [105, 27] width 116 height 14
click at [167, 25] on icon at bounding box center [174, 27] width 14 height 14
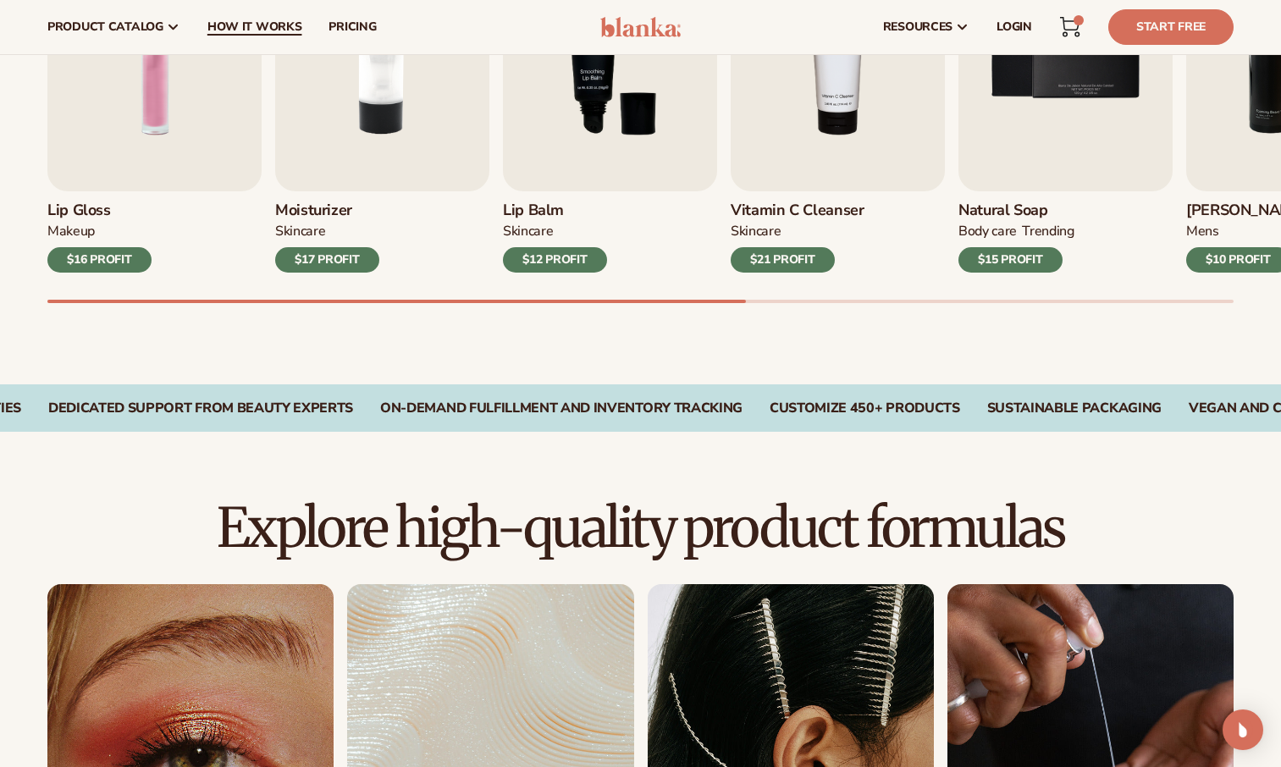
click at [266, 27] on span "How It Works" at bounding box center [254, 27] width 95 height 14
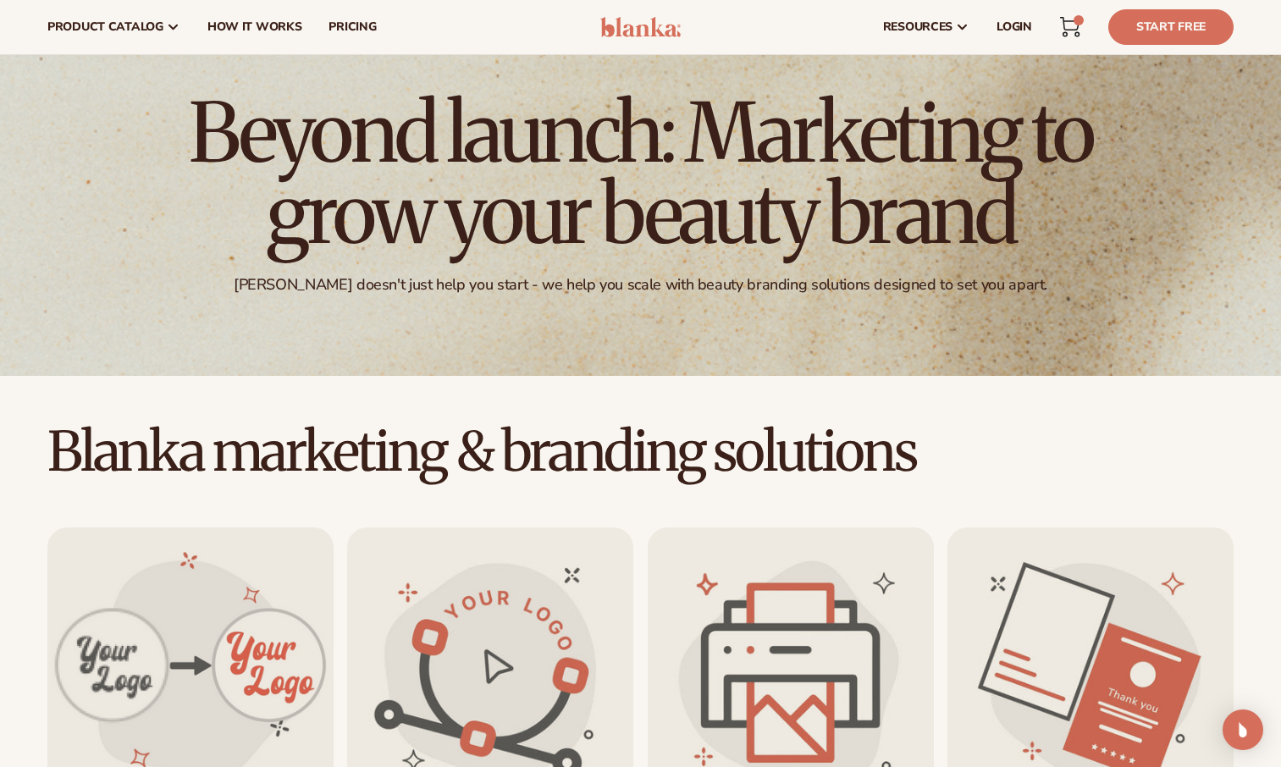
scroll to position [65, 0]
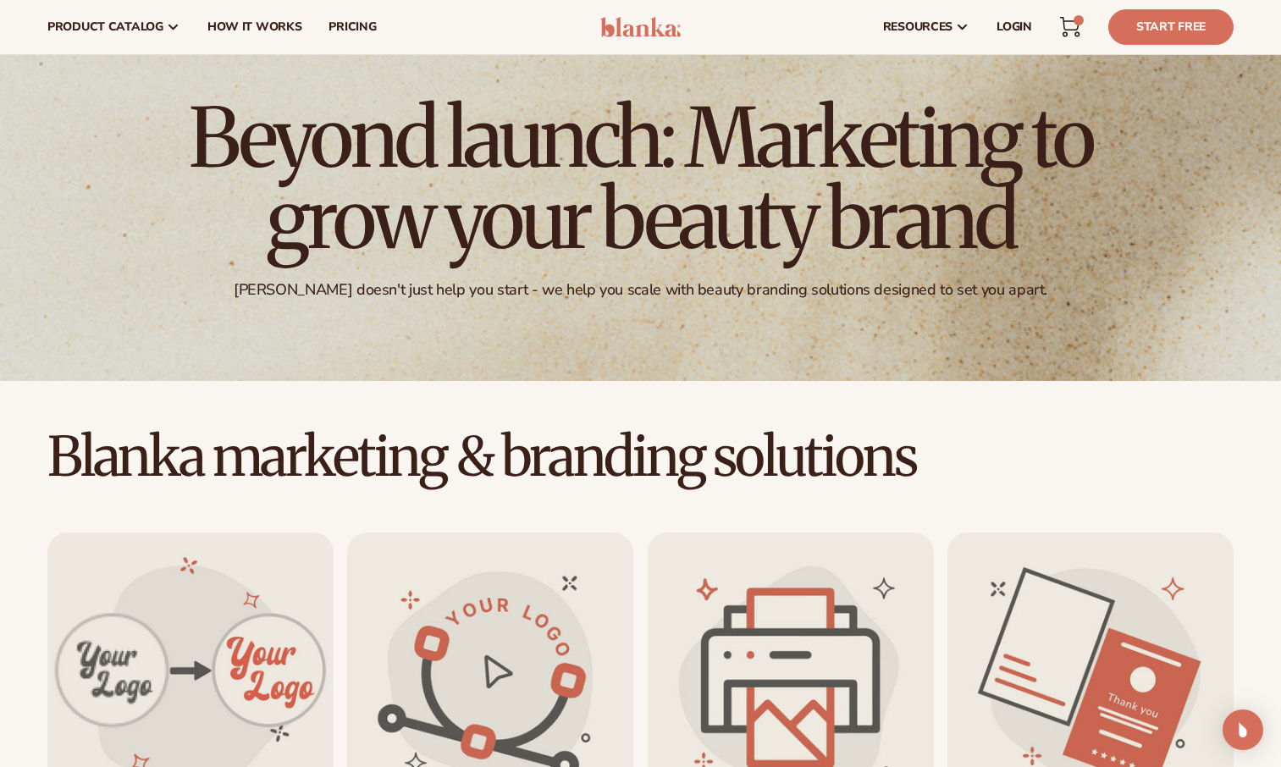
click at [1073, 24] on icon at bounding box center [1070, 27] width 20 height 20
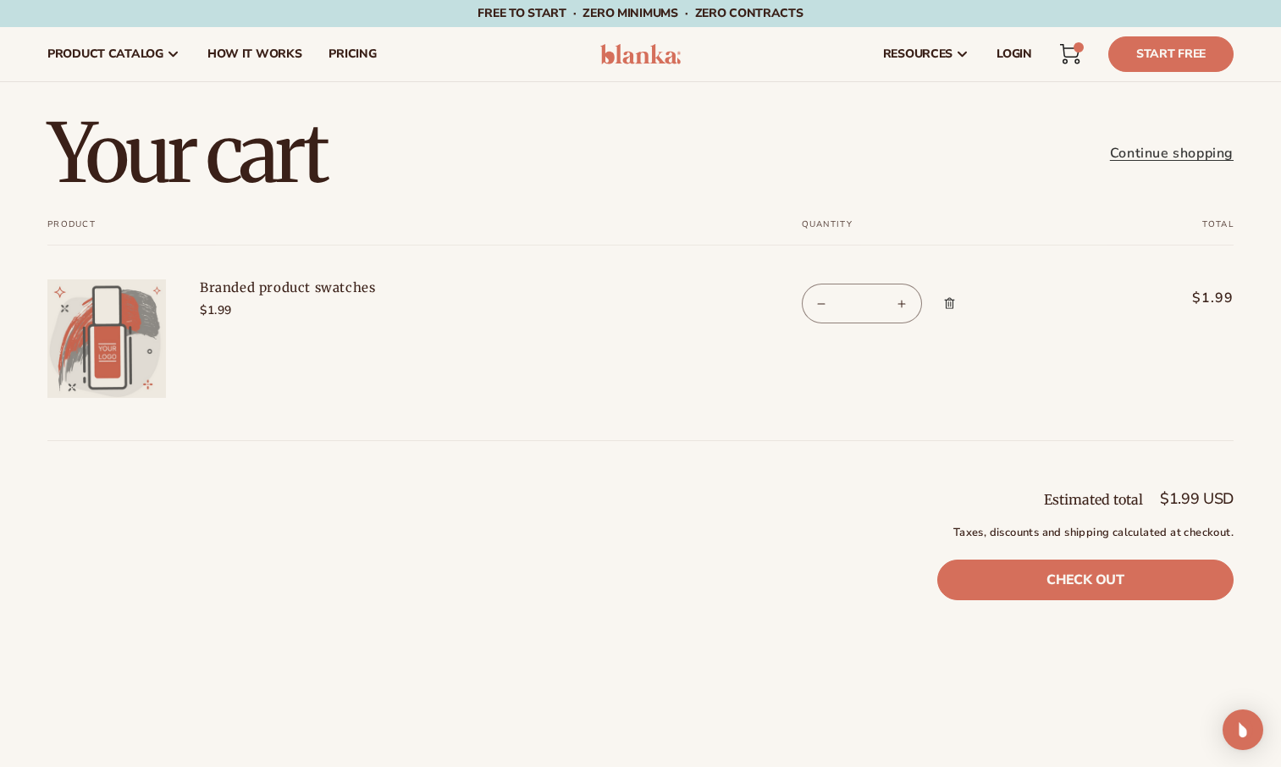
click at [146, 362] on img at bounding box center [106, 338] width 118 height 118
click at [957, 308] on span "Remove Branded product swatches" at bounding box center [948, 303] width 17 height 17
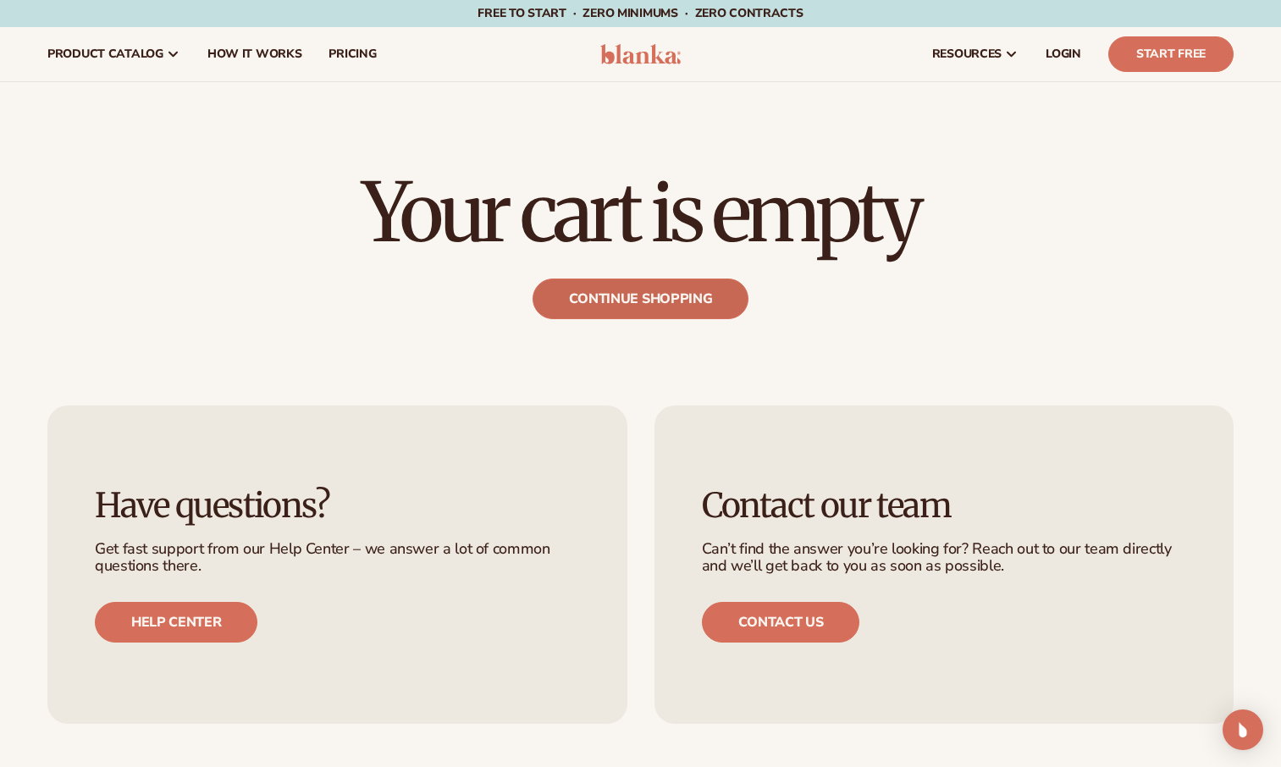
click at [655, 295] on link "Continue shopping" at bounding box center [640, 298] width 217 height 41
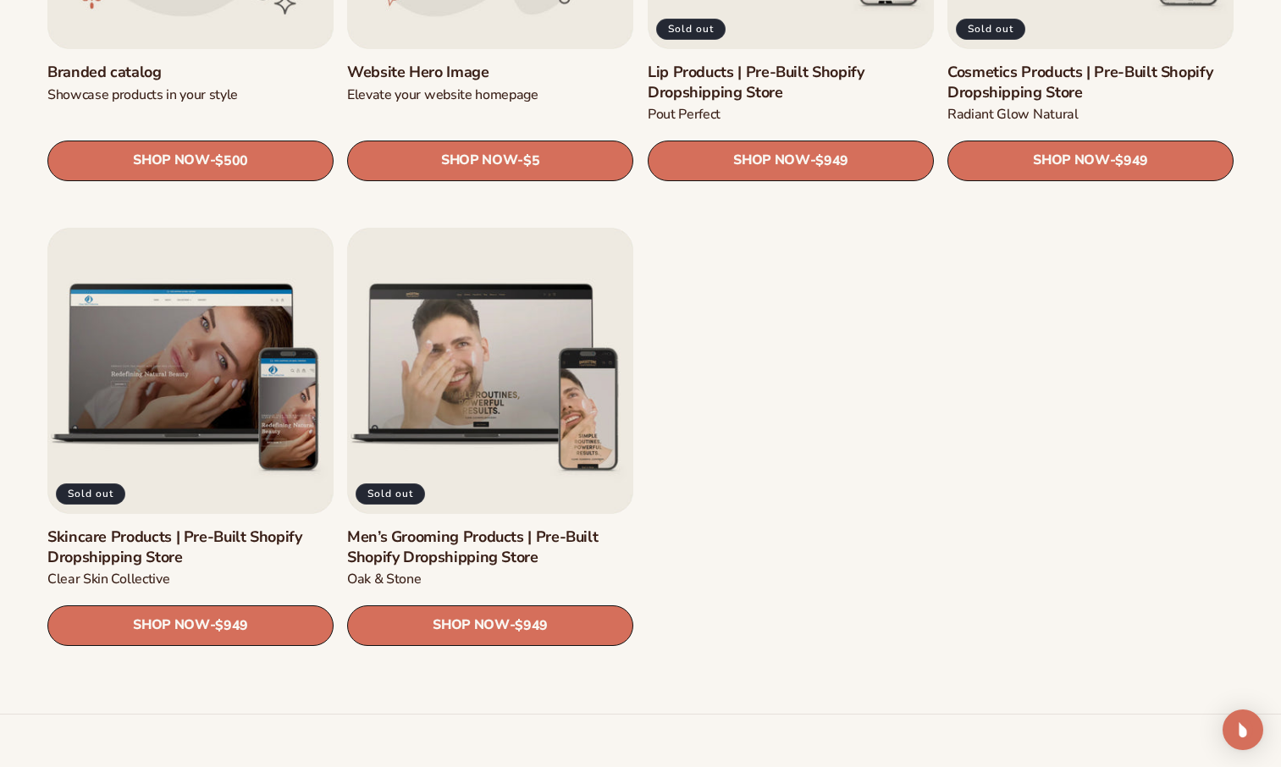
scroll to position [2180, 0]
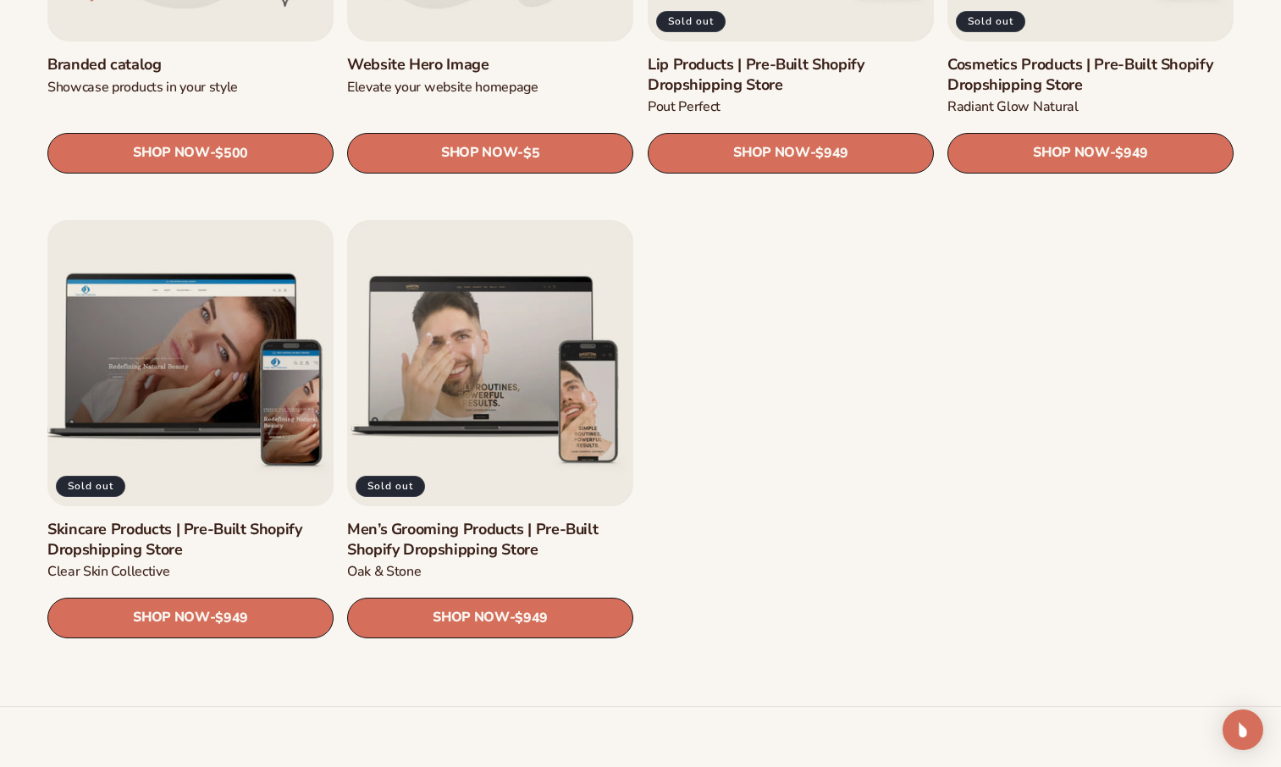
click at [308, 521] on link "Skincare Products | Pre-Built Shopify Dropshipping Store" at bounding box center [190, 541] width 286 height 40
drag, startPoint x: 308, startPoint y: 378, endPoint x: 211, endPoint y: 535, distance: 184.4
click at [308, 521] on link "Skincare Products | Pre-Built Shopify Dropshipping Store" at bounding box center [190, 541] width 286 height 40
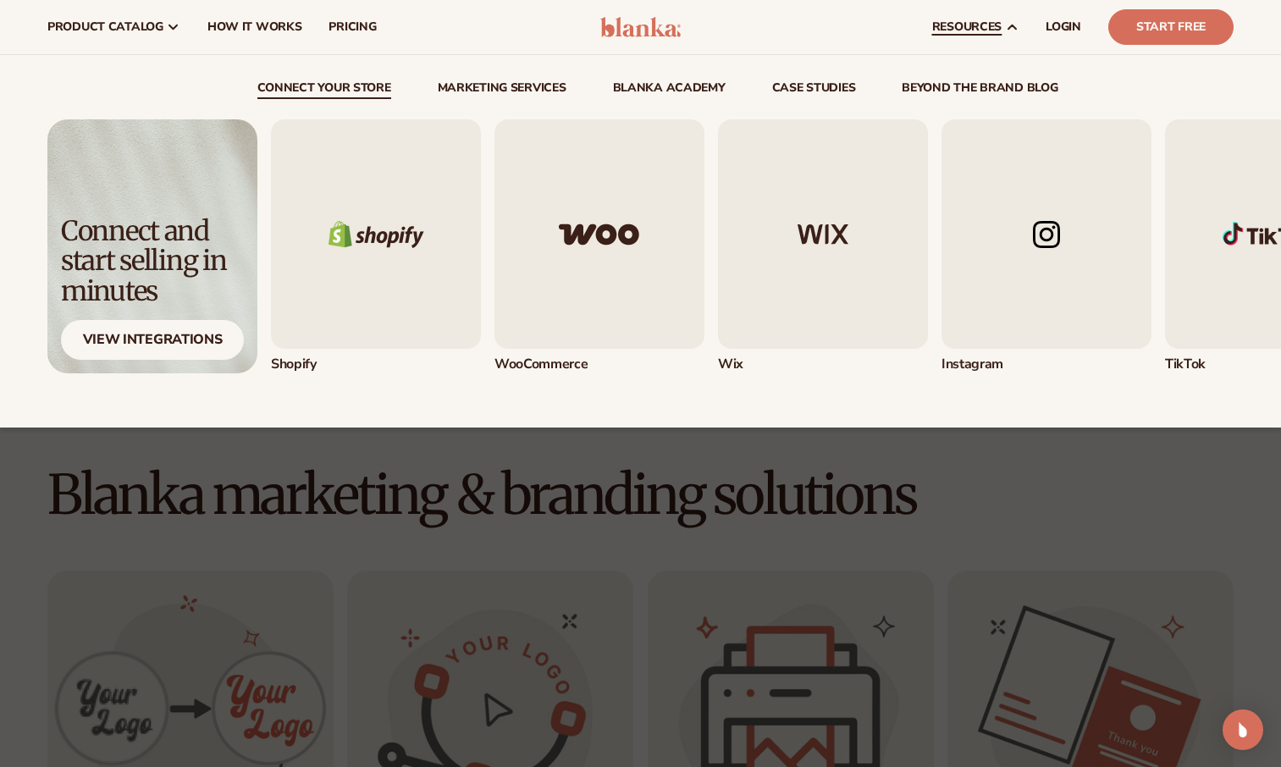
scroll to position [25, 0]
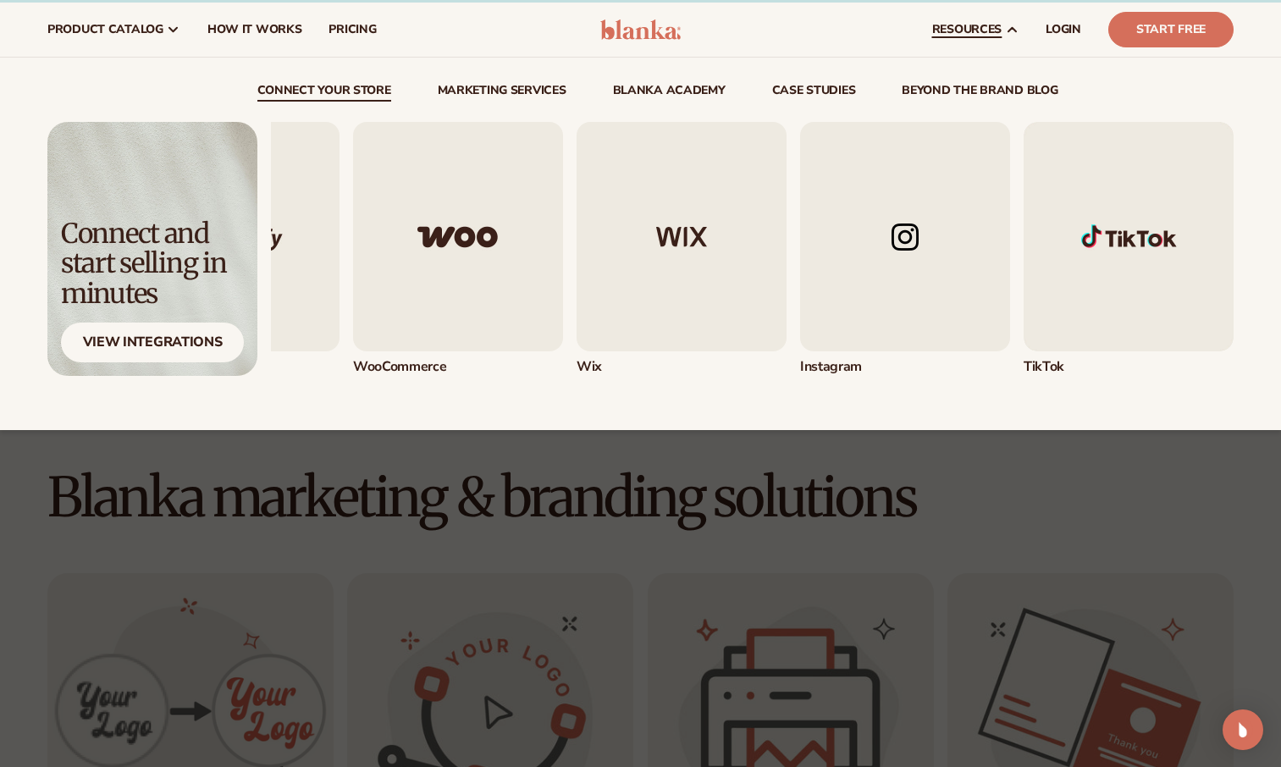
click at [136, 235] on div "Connect and start selling in minutes" at bounding box center [152, 264] width 183 height 90
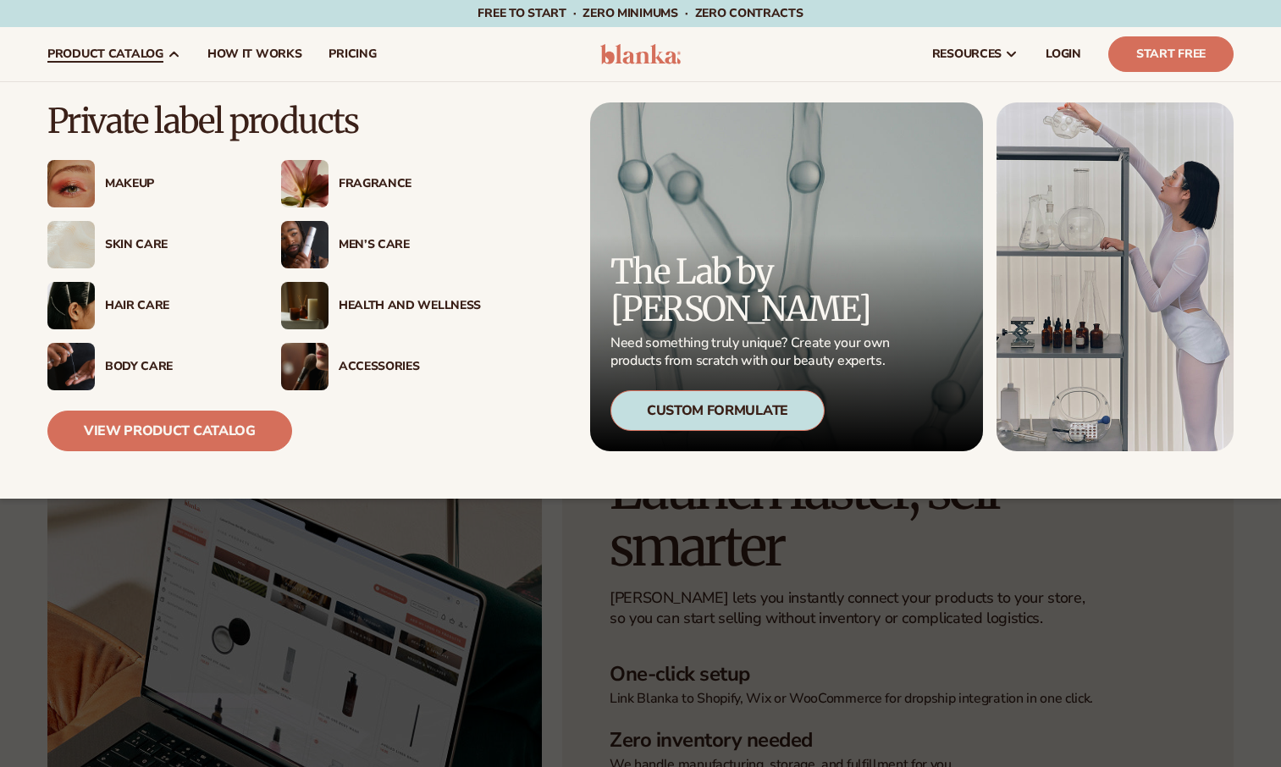
click at [394, 181] on div "Fragrance" at bounding box center [410, 184] width 142 height 14
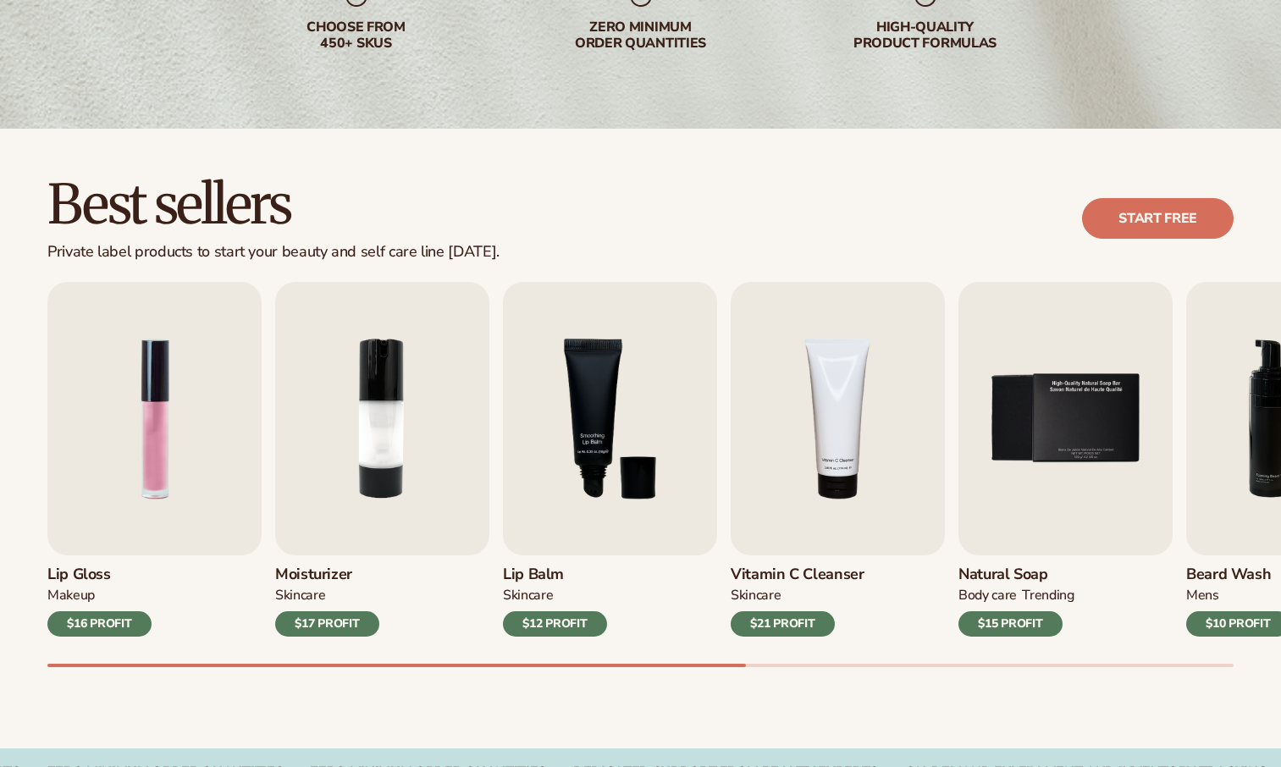
scroll to position [339, 0]
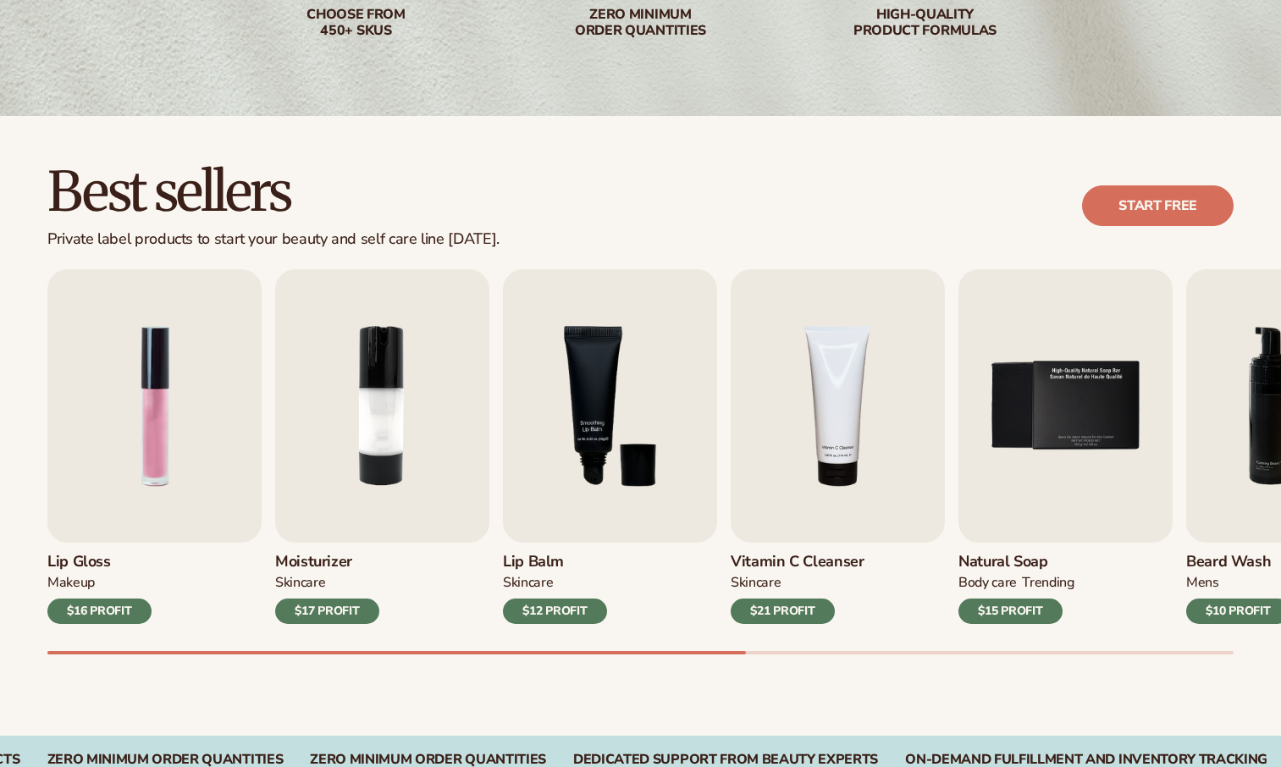
click at [1073, 471] on img "5 / 9" at bounding box center [1065, 405] width 214 height 273
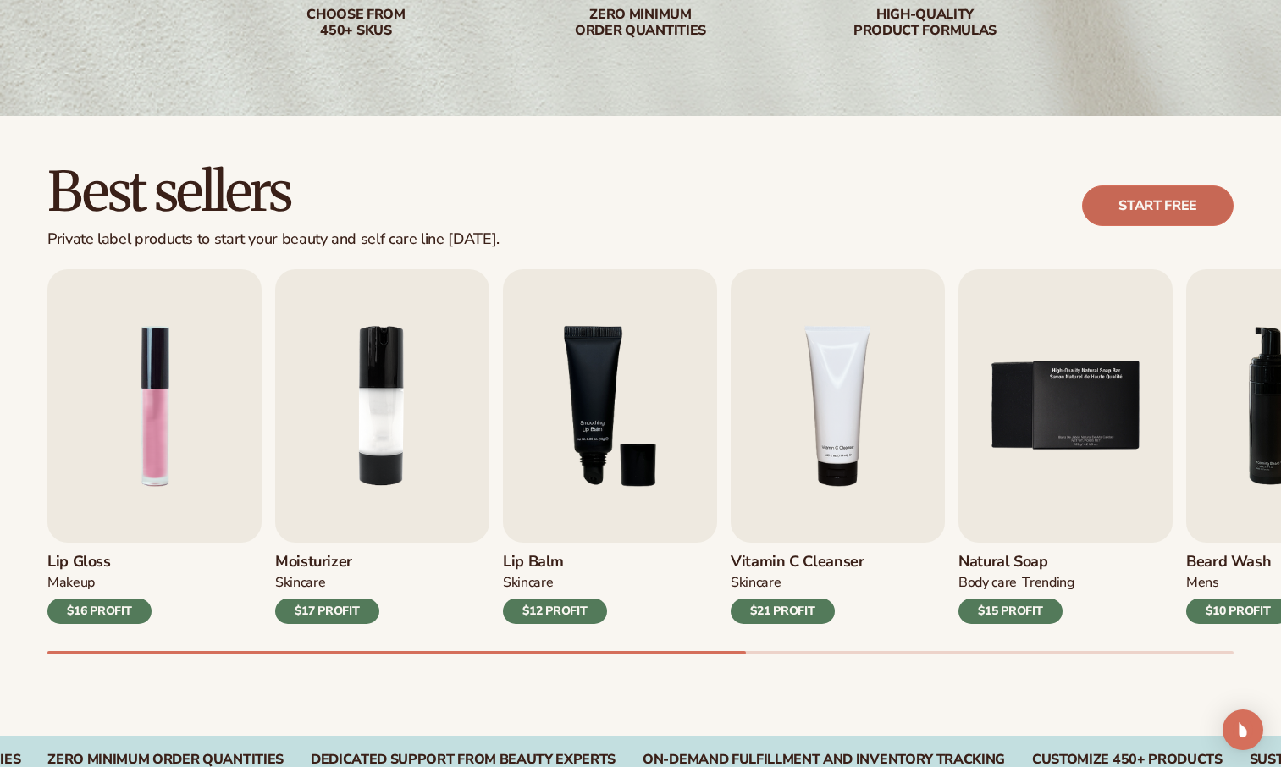
click at [1171, 212] on link "Start free" at bounding box center [1158, 205] width 152 height 41
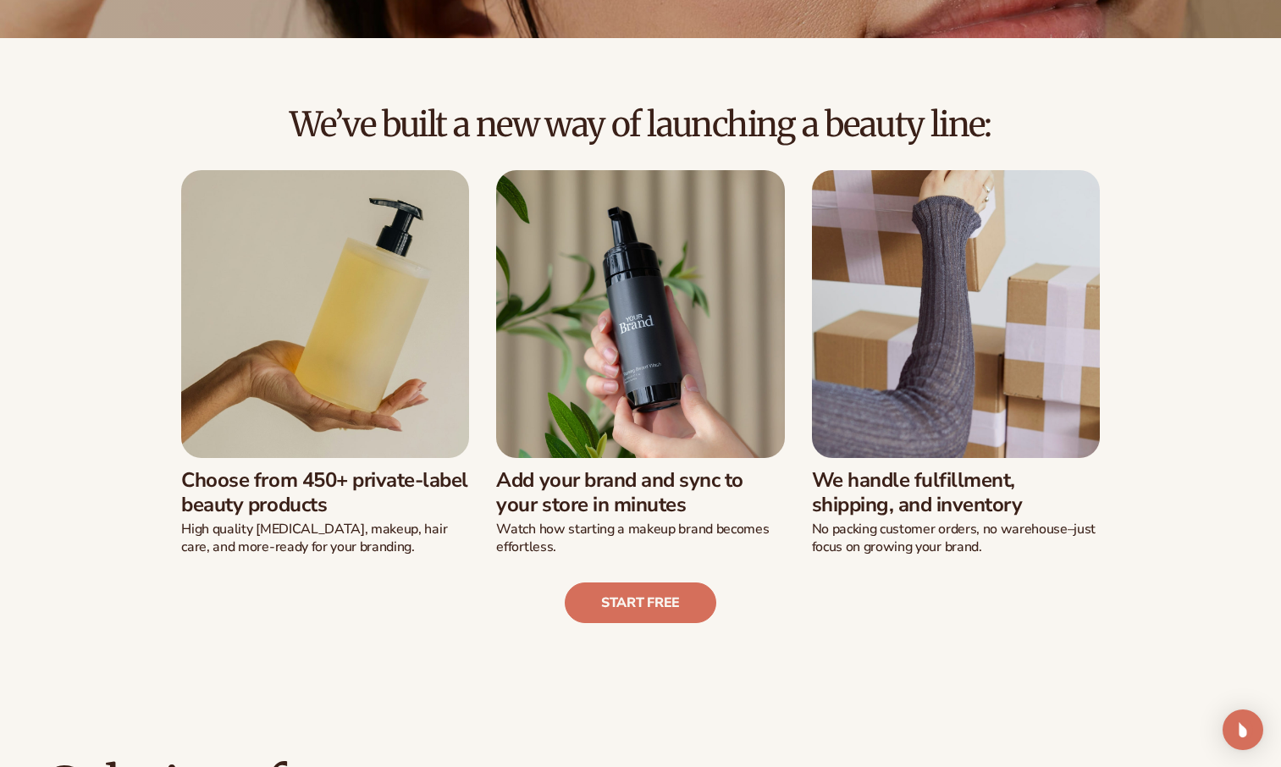
scroll to position [335, 0]
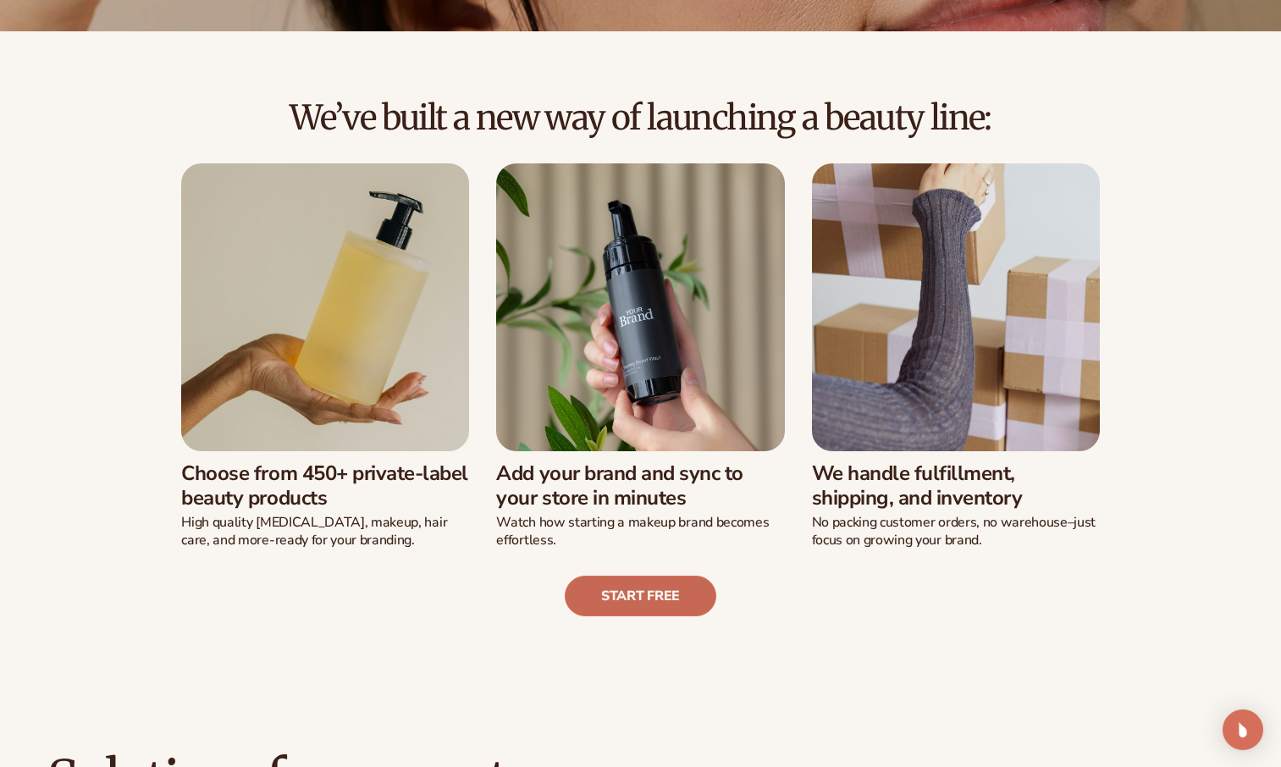
click at [654, 596] on link "Start free" at bounding box center [641, 596] width 152 height 41
